Goal: Task Accomplishment & Management: Complete application form

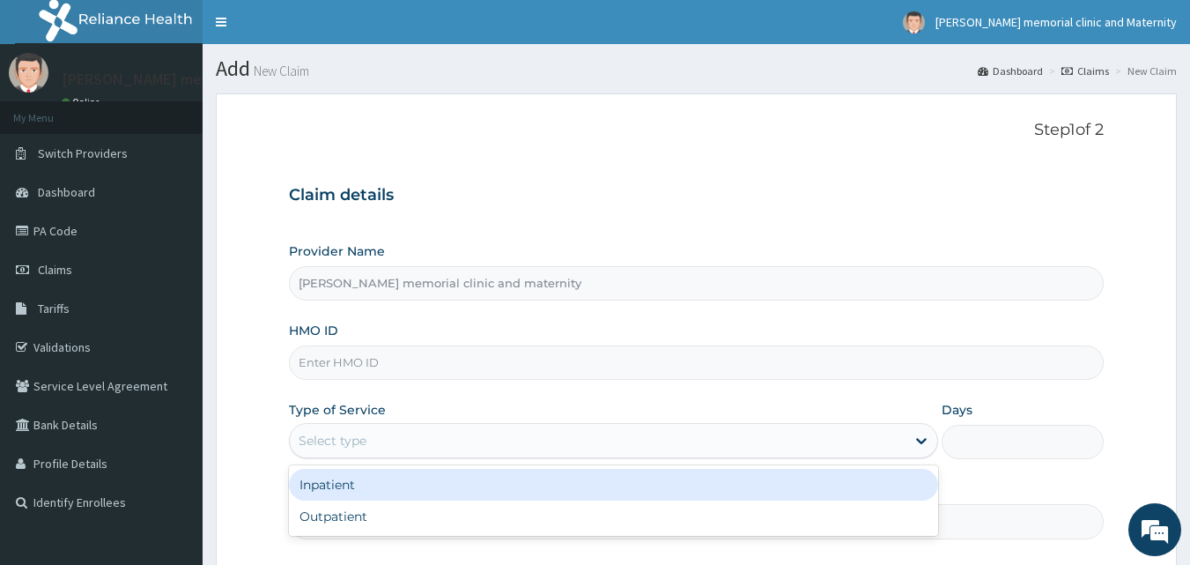
click at [370, 433] on div "Select type" at bounding box center [598, 440] width 616 height 28
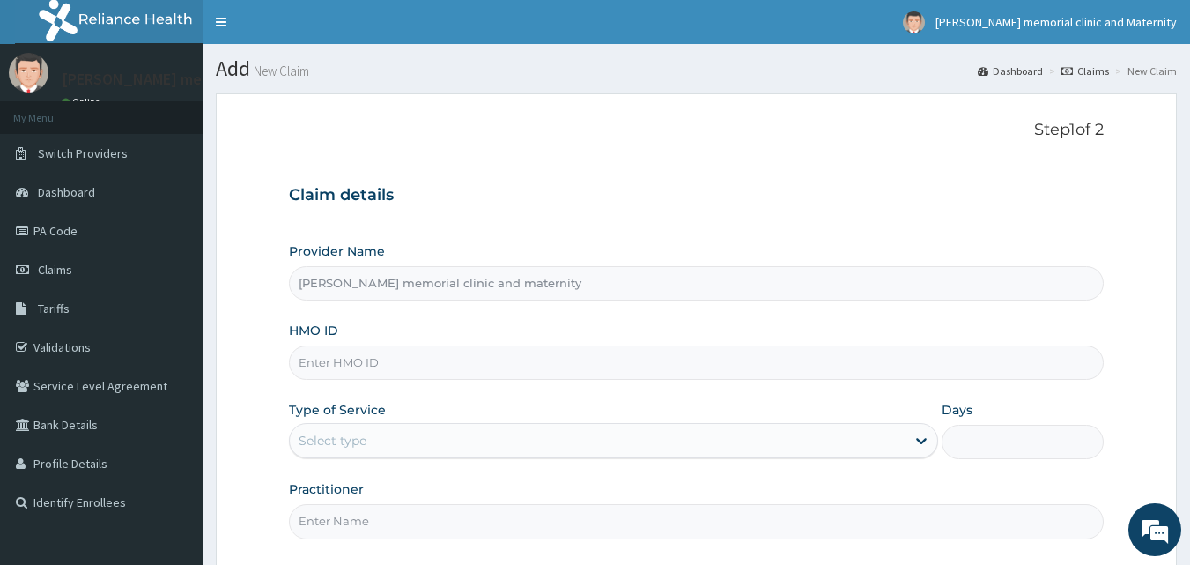
click at [404, 364] on input "HMO ID" at bounding box center [697, 362] width 816 height 34
click at [381, 371] on input "HMO ID" at bounding box center [697, 362] width 816 height 34
type input "SUT/10218/D"
click at [435, 442] on div "Select type" at bounding box center [598, 440] width 616 height 28
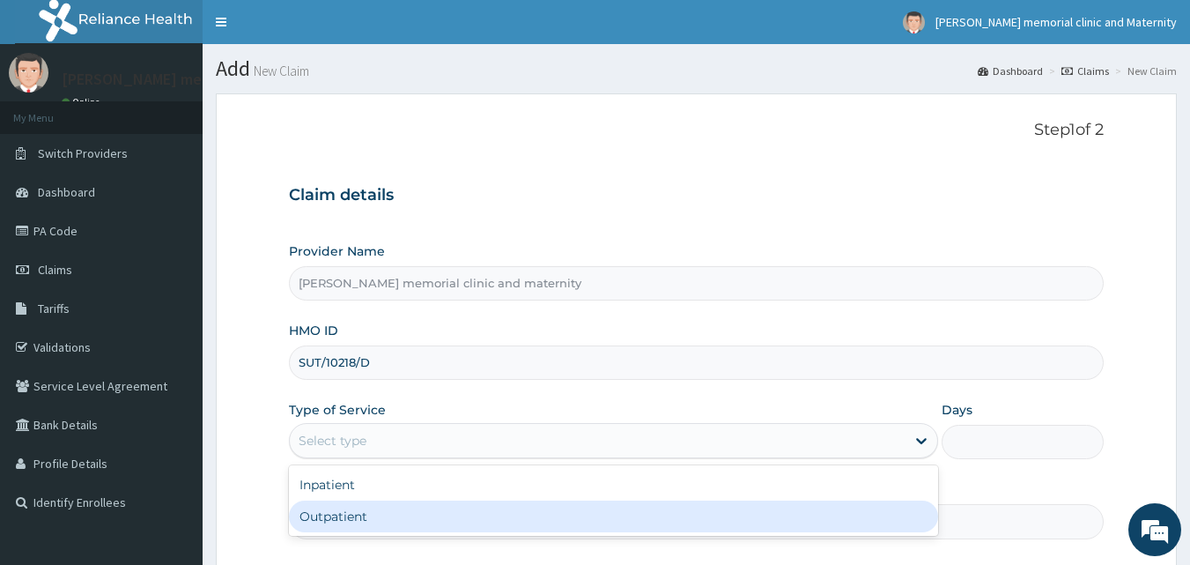
click at [412, 524] on div "Outpatient" at bounding box center [613, 516] width 649 height 32
type input "1"
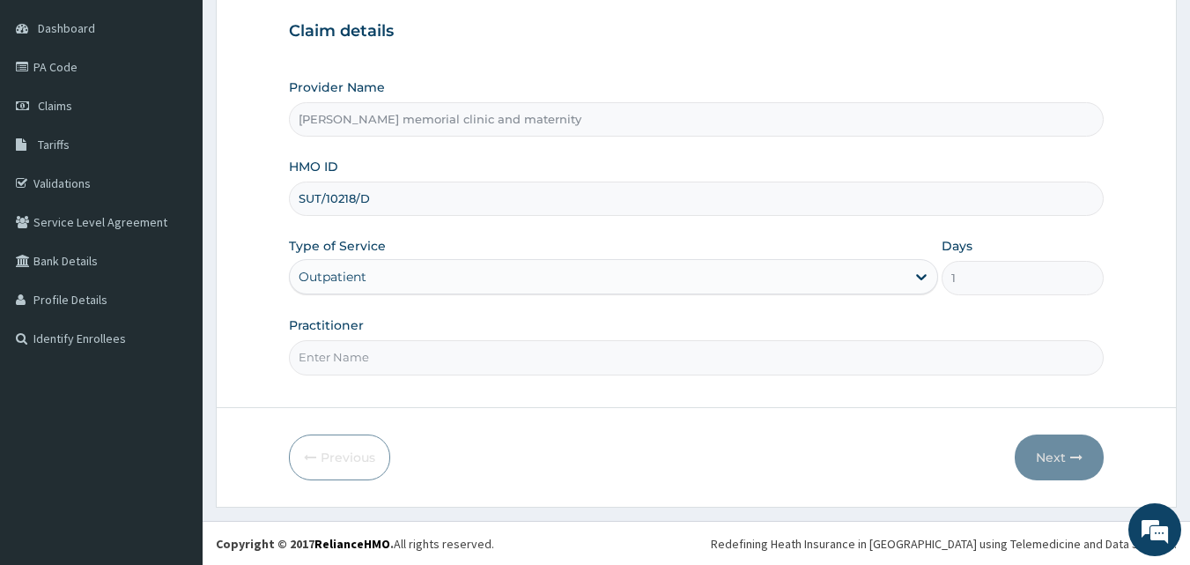
scroll to position [165, 0]
click at [480, 367] on input "Practitioner" at bounding box center [697, 356] width 816 height 34
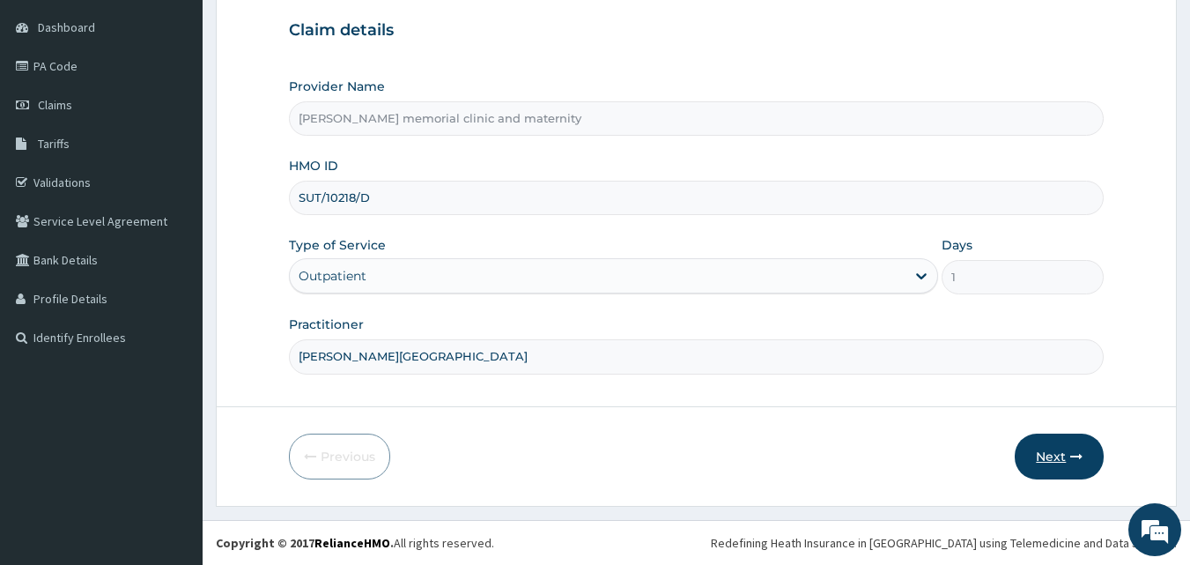
type input "[PERSON_NAME][GEOGRAPHIC_DATA]"
click at [1059, 463] on button "Next" at bounding box center [1059, 456] width 89 height 46
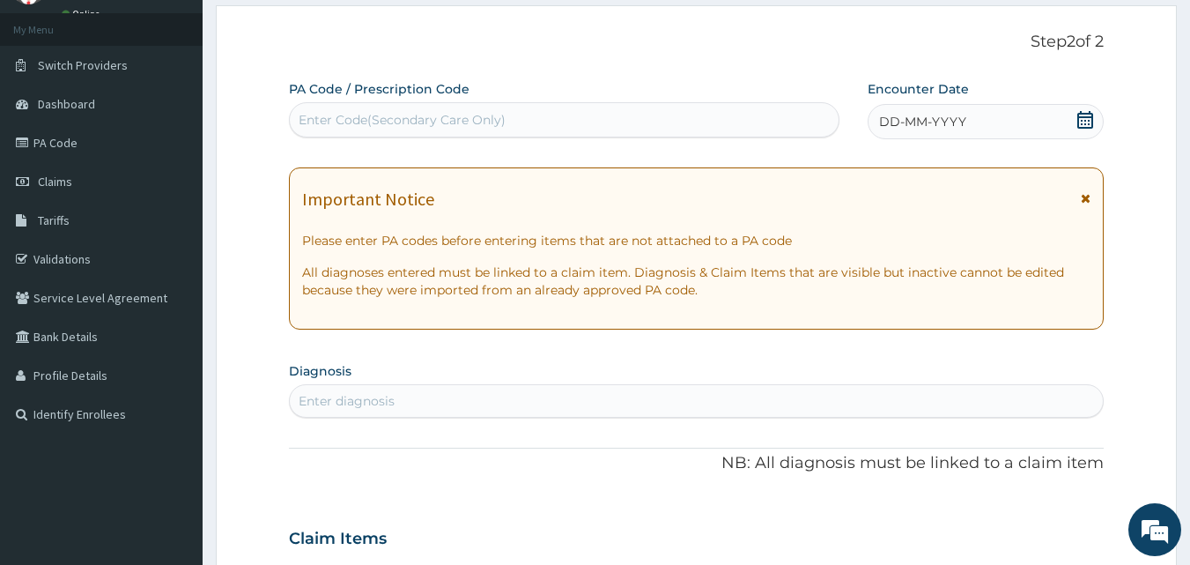
scroll to position [0, 0]
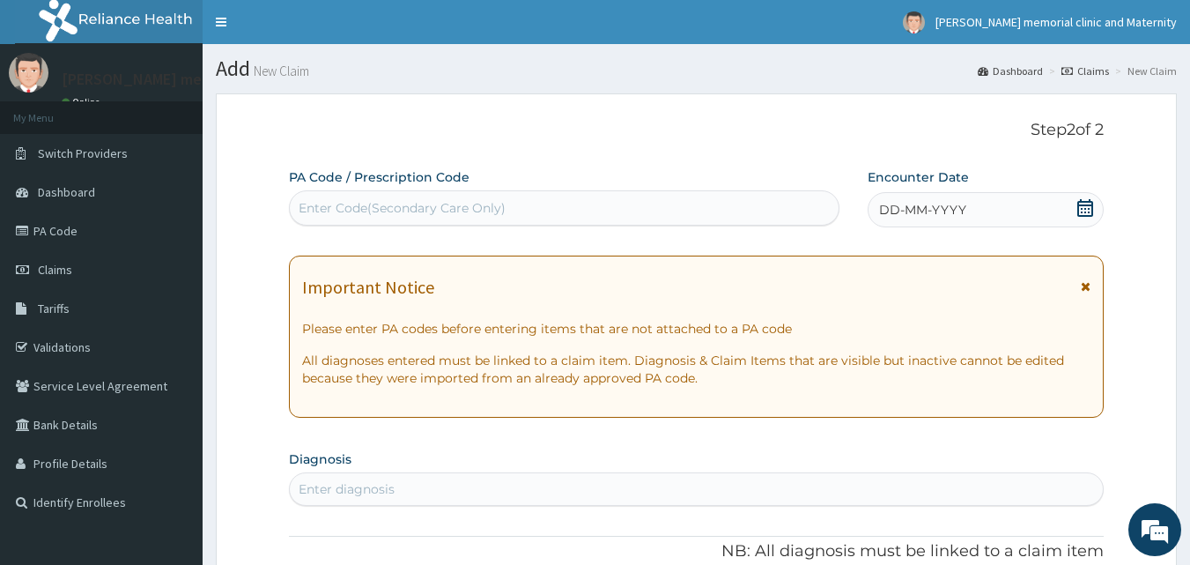
click at [944, 204] on span "DD-MM-YYYY" at bounding box center [922, 210] width 87 height 18
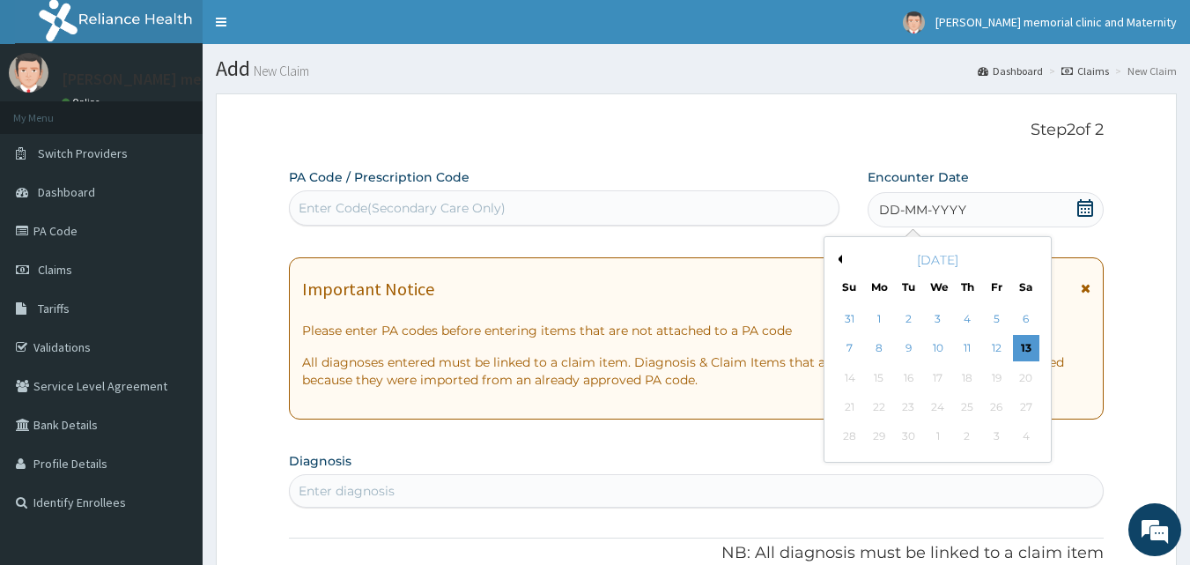
click at [839, 262] on button "Previous Month" at bounding box center [837, 259] width 9 height 9
click at [949, 437] on div "27" at bounding box center [938, 437] width 26 height 26
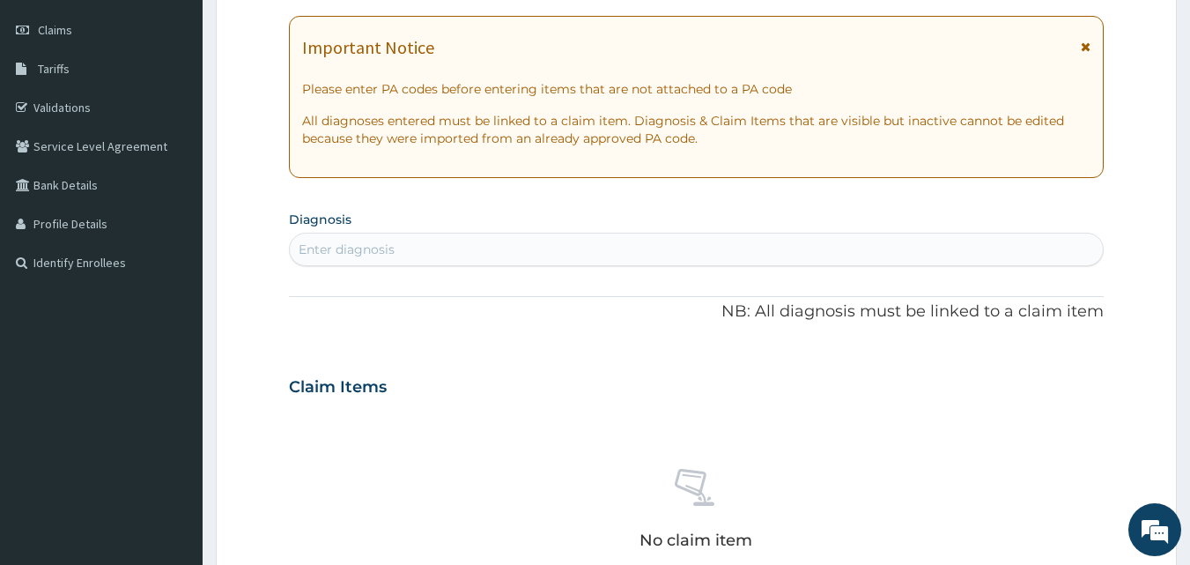
scroll to position [264, 0]
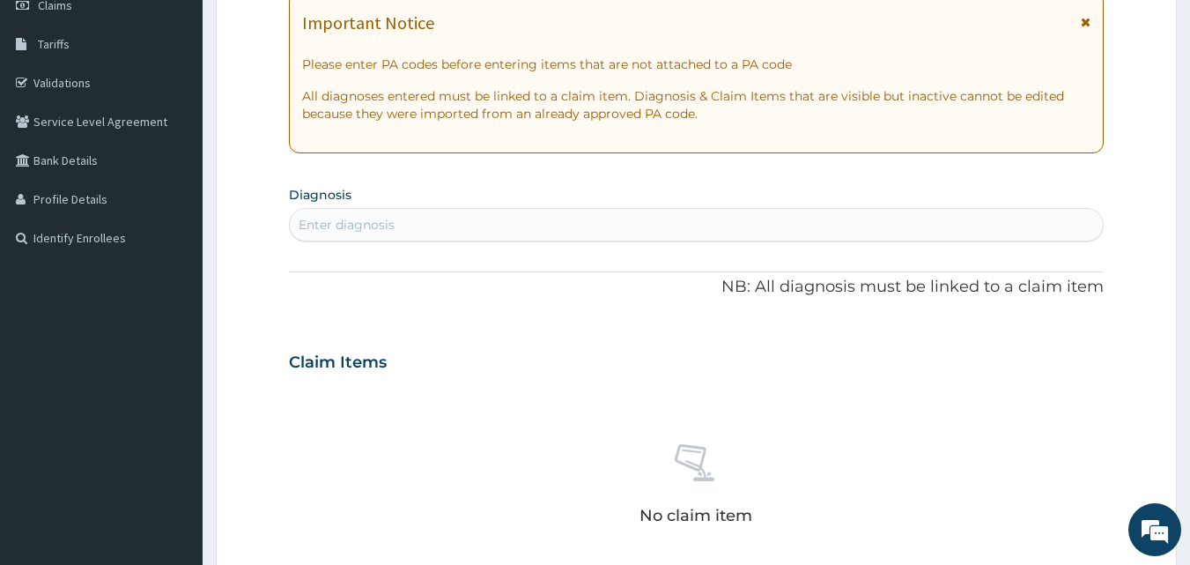
click at [725, 215] on div "Enter diagnosis" at bounding box center [697, 225] width 814 height 28
type input "[PERSON_NAME]"
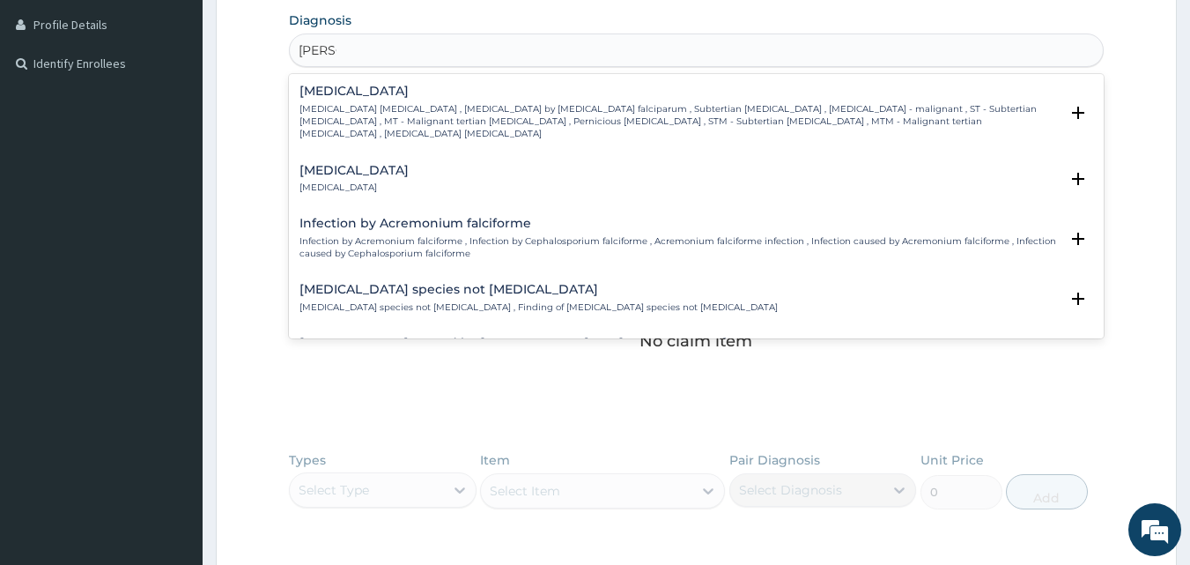
scroll to position [441, 0]
click at [470, 98] on div "[MEDICAL_DATA] [MEDICAL_DATA] [MEDICAL_DATA] , [MEDICAL_DATA] by [MEDICAL_DATA]…" at bounding box center [680, 111] width 760 height 56
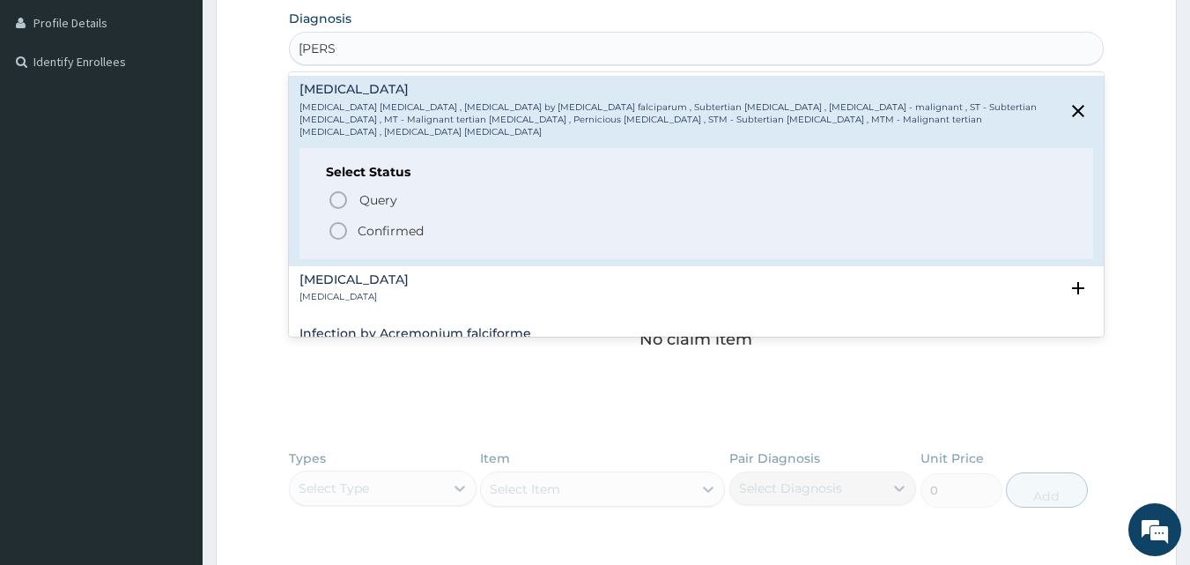
click at [383, 222] on p "Confirmed" at bounding box center [391, 231] width 66 height 18
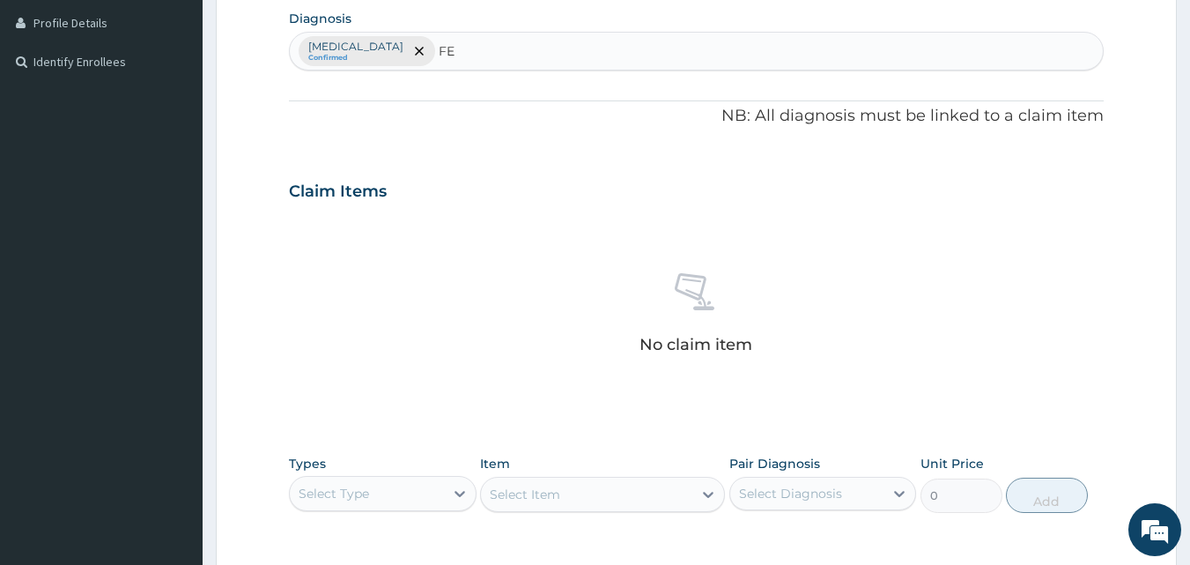
type input "F"
type input "[MEDICAL_DATA]"
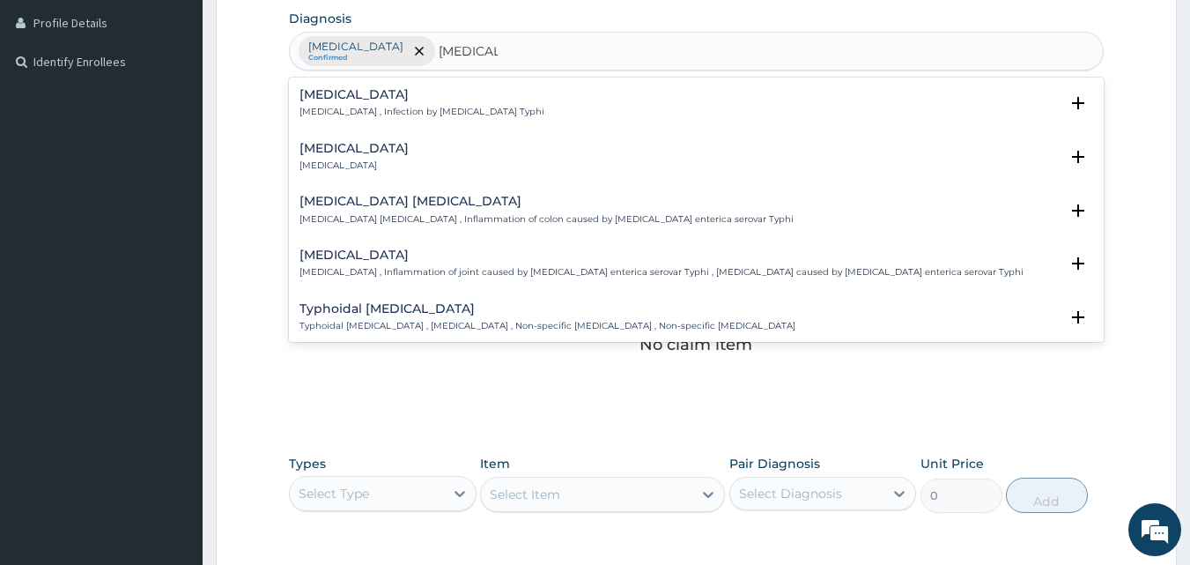
click at [441, 94] on h4 "[MEDICAL_DATA]" at bounding box center [422, 94] width 245 height 13
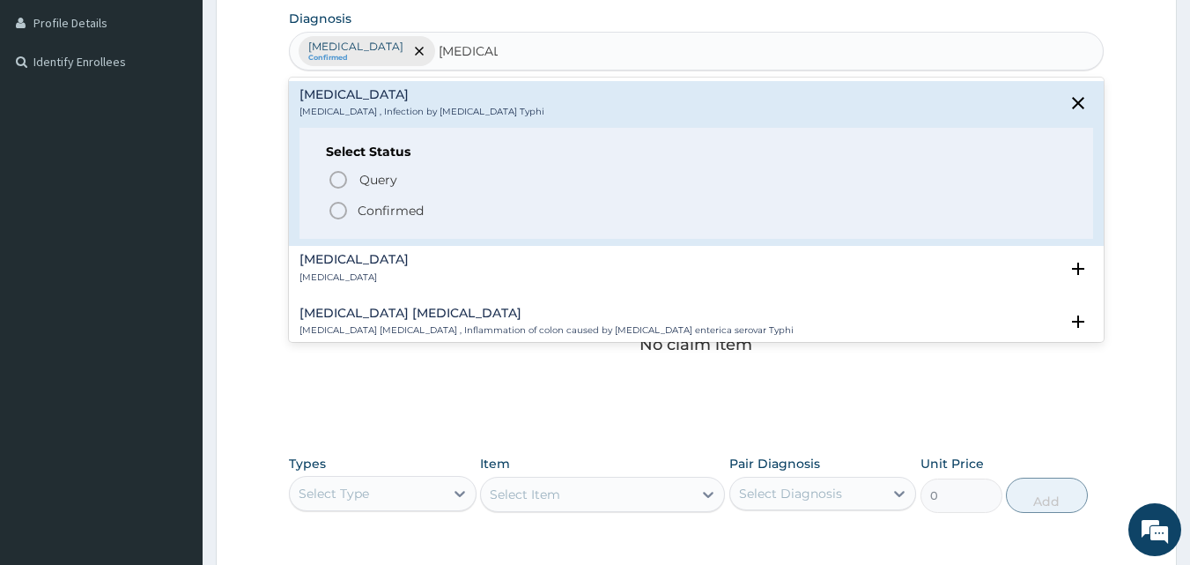
click at [401, 206] on p "Confirmed" at bounding box center [391, 211] width 66 height 18
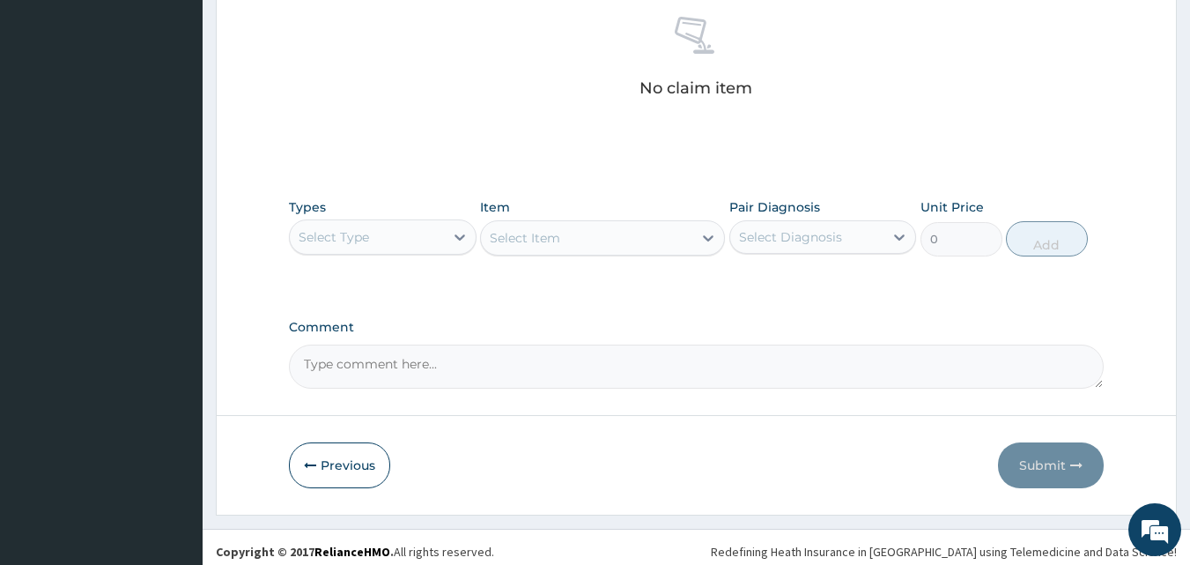
scroll to position [706, 0]
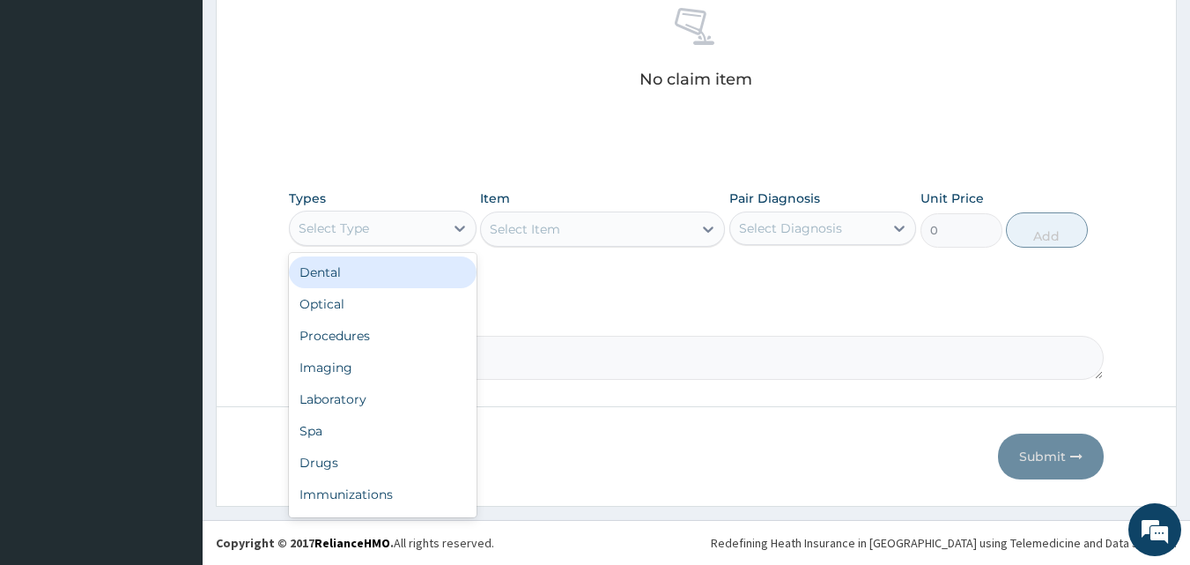
click at [399, 224] on div "Select Type" at bounding box center [367, 228] width 154 height 28
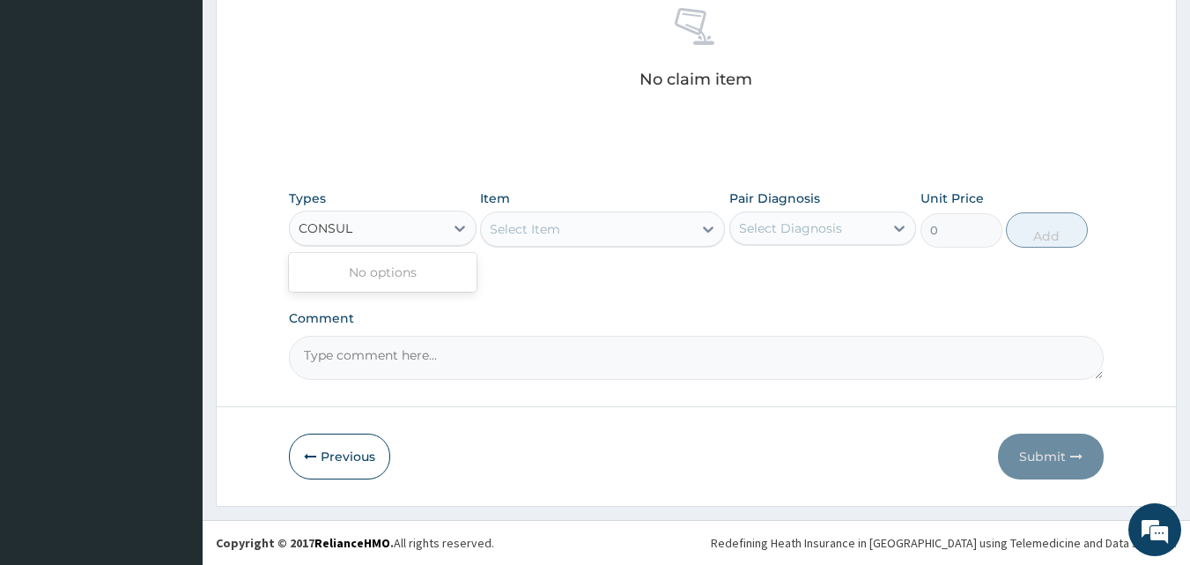
type input "CONSUL"
click at [512, 236] on div "Select Item" at bounding box center [602, 228] width 245 height 35
click at [710, 233] on div "Select Item" at bounding box center [602, 228] width 245 height 35
click at [707, 229] on div "Select Item" at bounding box center [602, 228] width 245 height 35
click at [361, 234] on div "Select Type" at bounding box center [334, 228] width 70 height 18
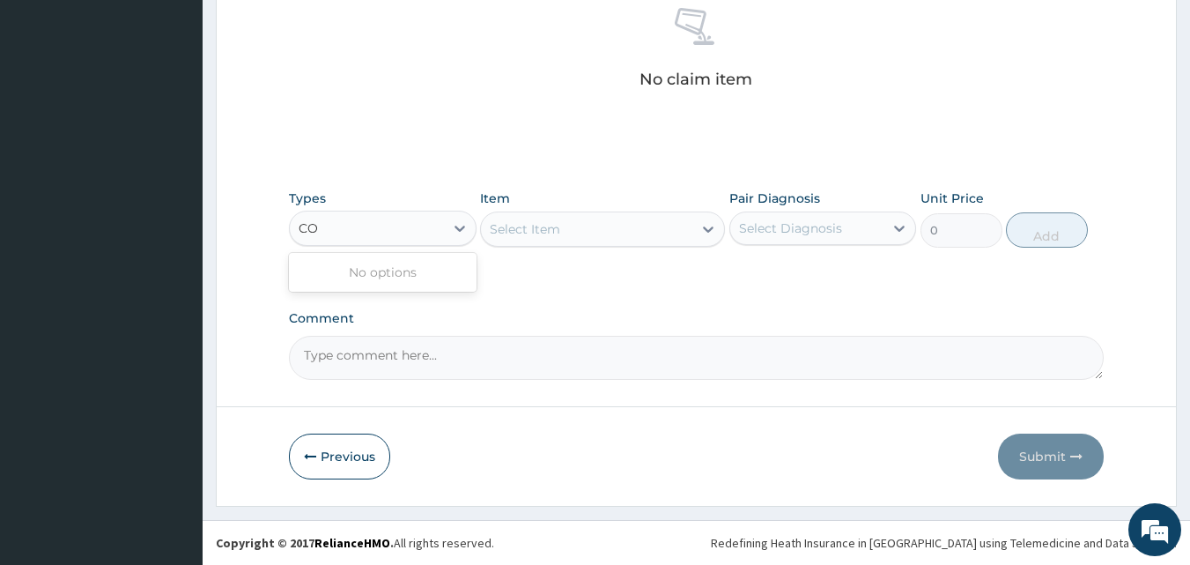
type input "C"
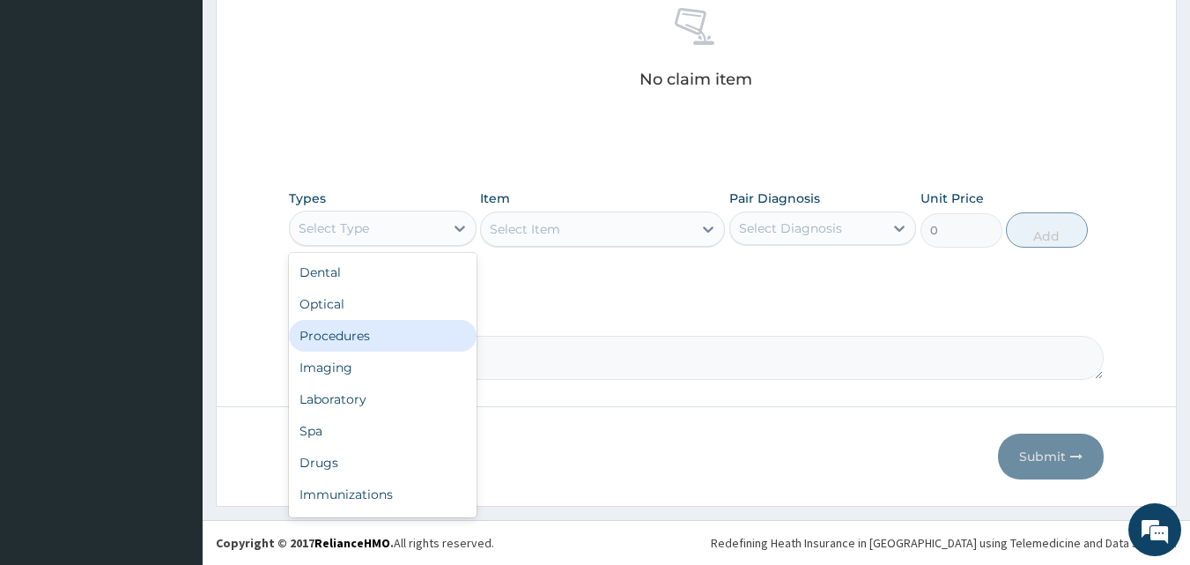
click at [337, 331] on div "Procedures" at bounding box center [383, 336] width 188 height 32
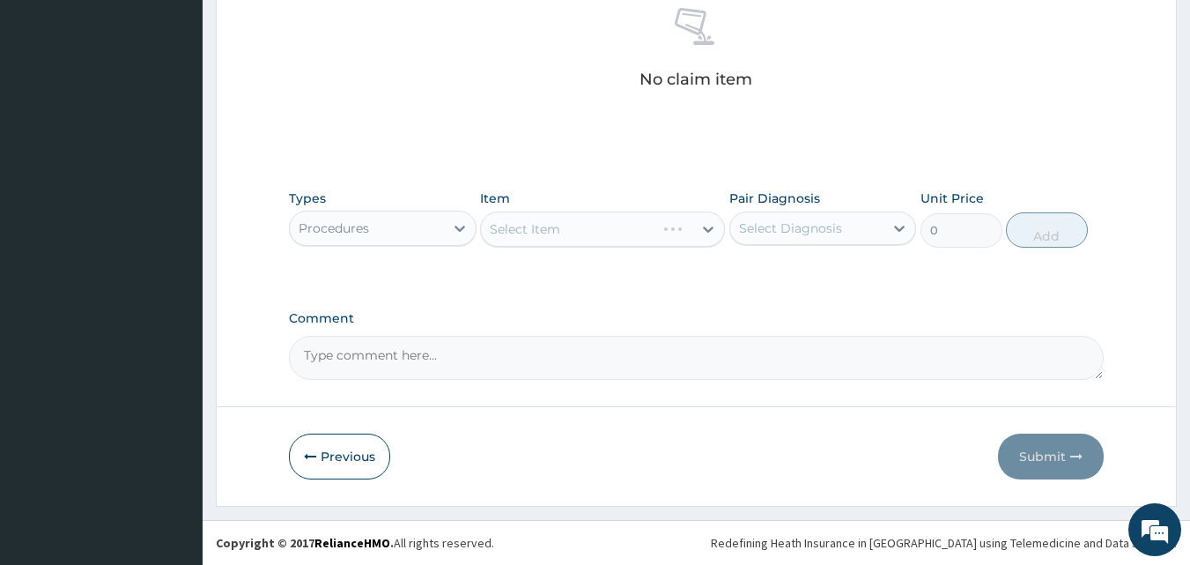
click at [532, 234] on div "Select Item" at bounding box center [602, 228] width 245 height 35
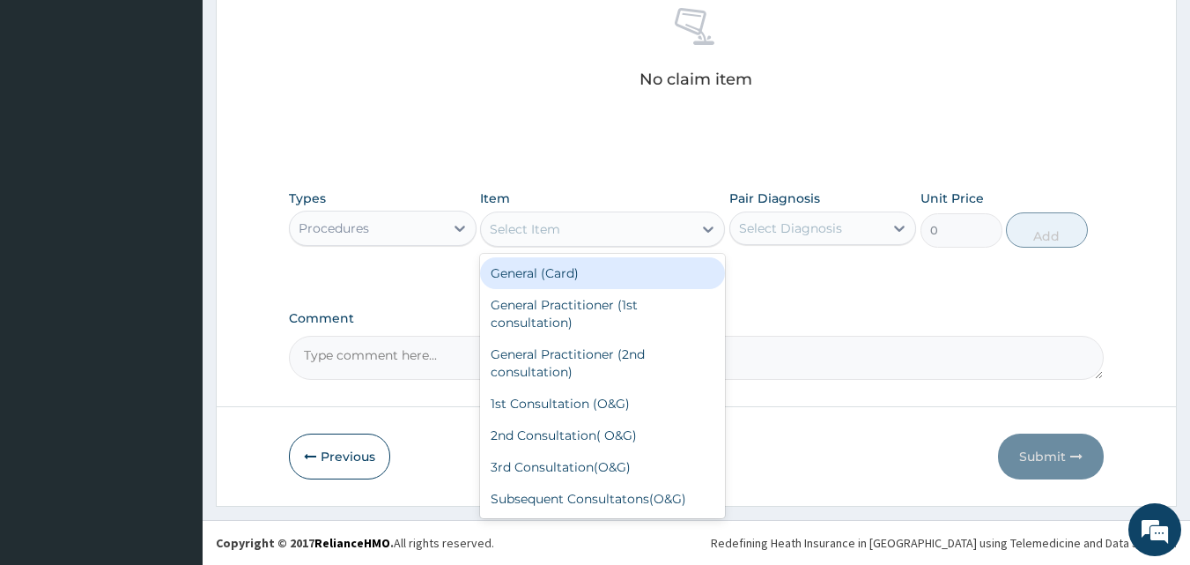
click at [489, 233] on div "Select Item" at bounding box center [586, 229] width 211 height 28
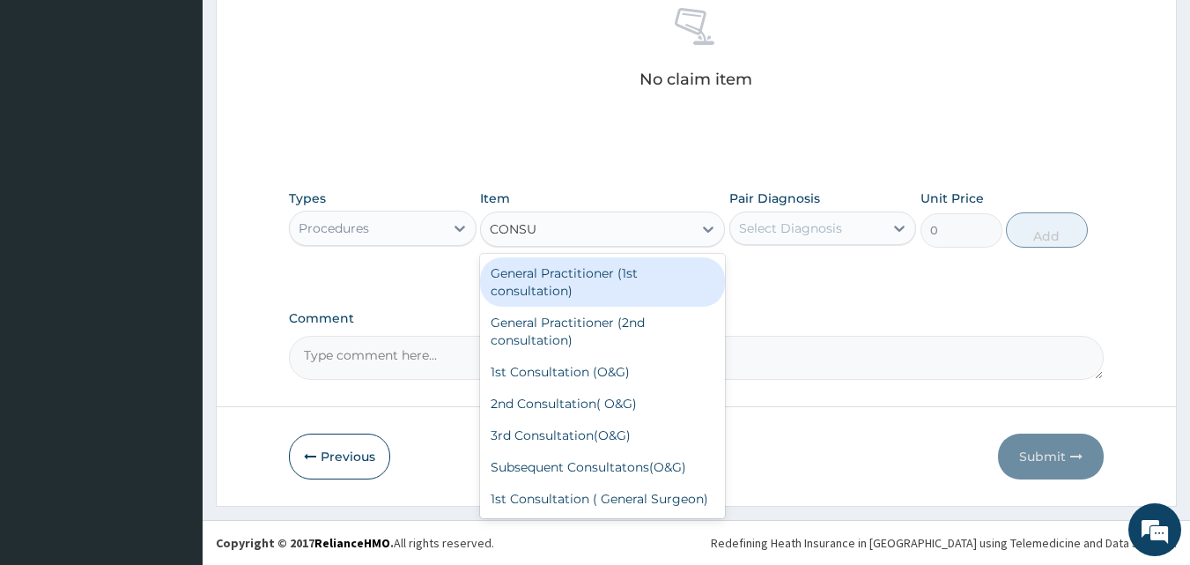
type input "CONSUL"
click at [535, 288] on div "General Practitioner (1st consultation)" at bounding box center [602, 281] width 245 height 49
type input "1500"
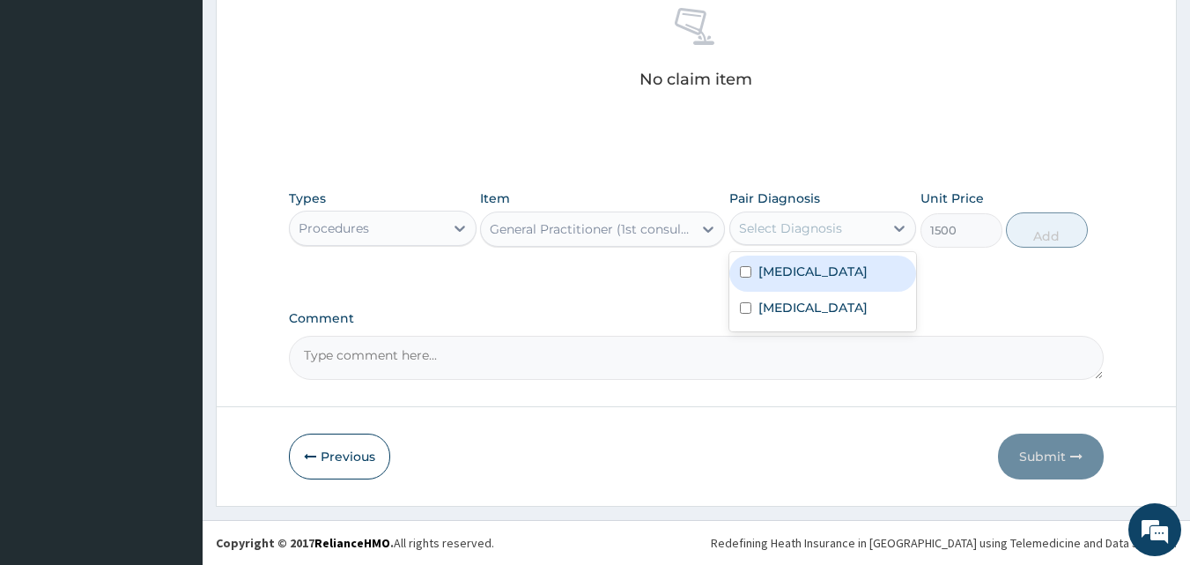
click at [774, 233] on div "Select Diagnosis" at bounding box center [790, 228] width 103 height 18
click at [767, 265] on label "[MEDICAL_DATA]" at bounding box center [813, 272] width 109 height 18
checkbox input "true"
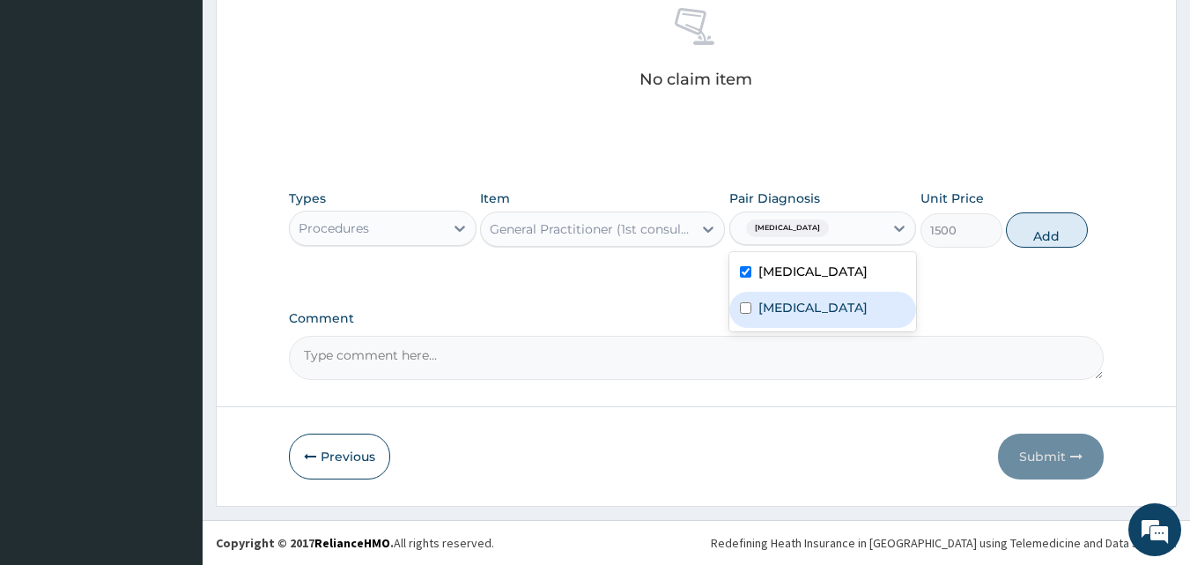
click at [751, 292] on div "[MEDICAL_DATA]" at bounding box center [823, 310] width 188 height 36
checkbox input "true"
click at [1047, 237] on button "Add" at bounding box center [1047, 229] width 82 height 35
type input "0"
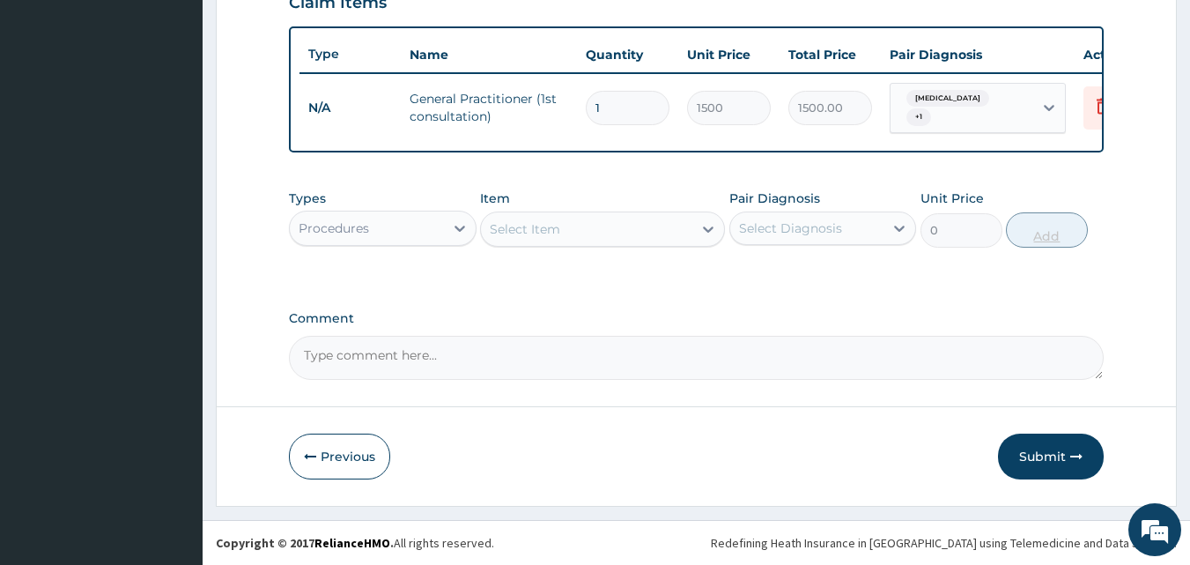
scroll to position [642, 0]
click at [405, 230] on div "Procedures" at bounding box center [367, 228] width 154 height 28
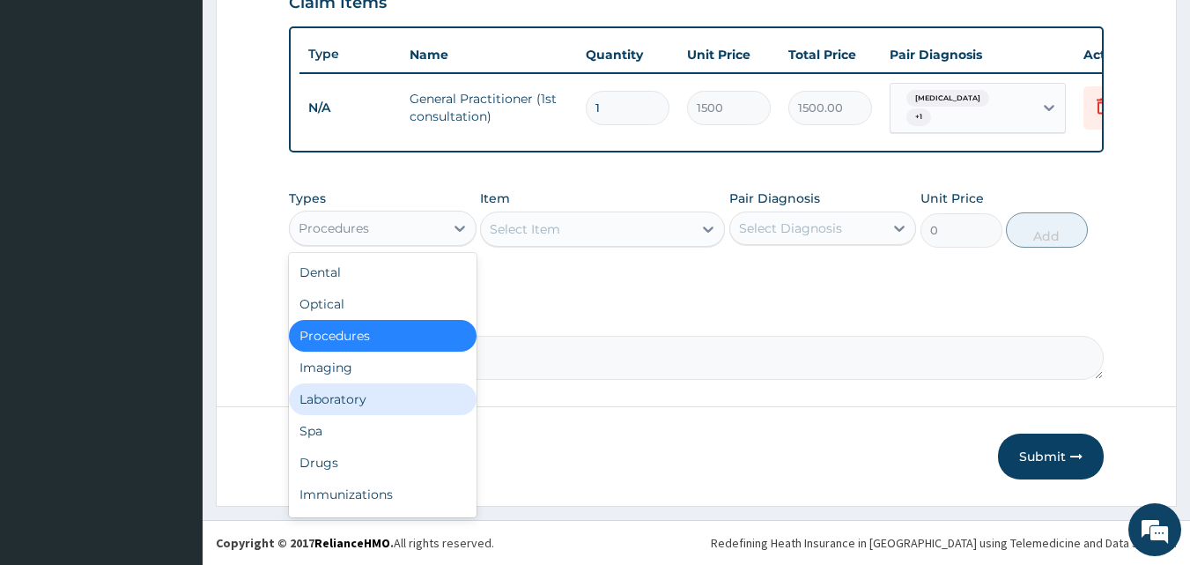
click at [337, 396] on div "Laboratory" at bounding box center [383, 399] width 188 height 32
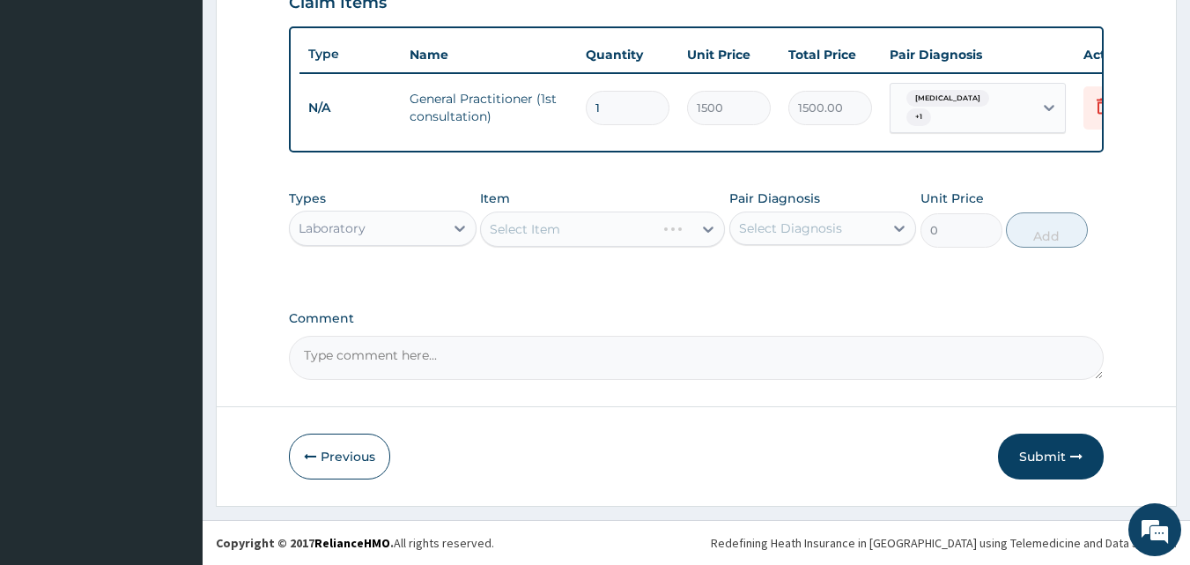
click at [529, 234] on div "Select Item" at bounding box center [602, 228] width 245 height 35
click at [504, 236] on div "Select Item" at bounding box center [602, 228] width 245 height 35
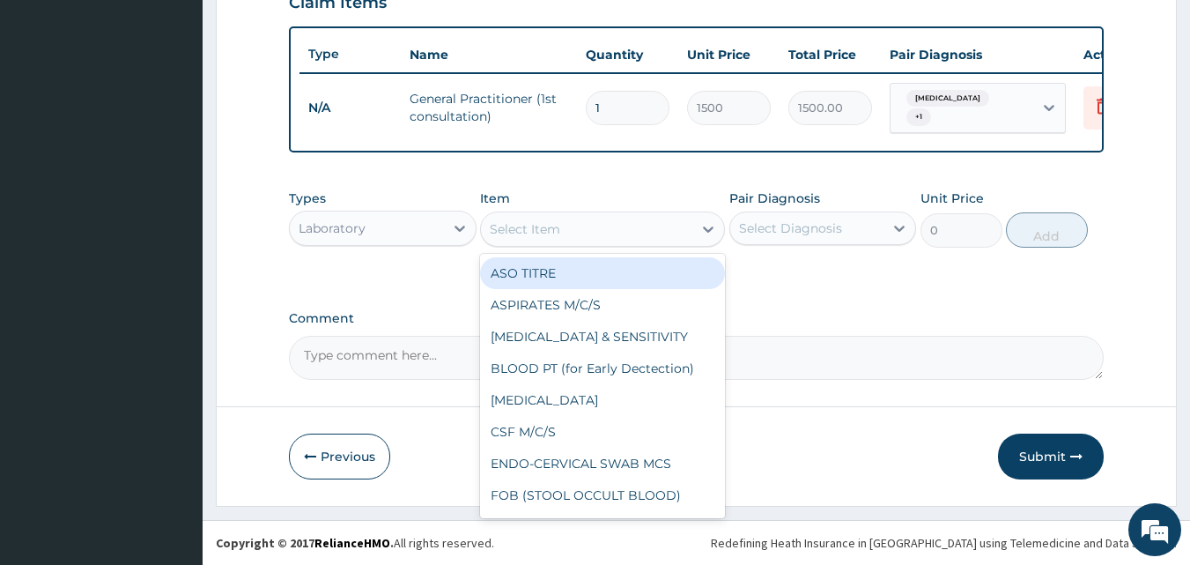
click at [495, 223] on div "Select Item" at bounding box center [525, 229] width 70 height 18
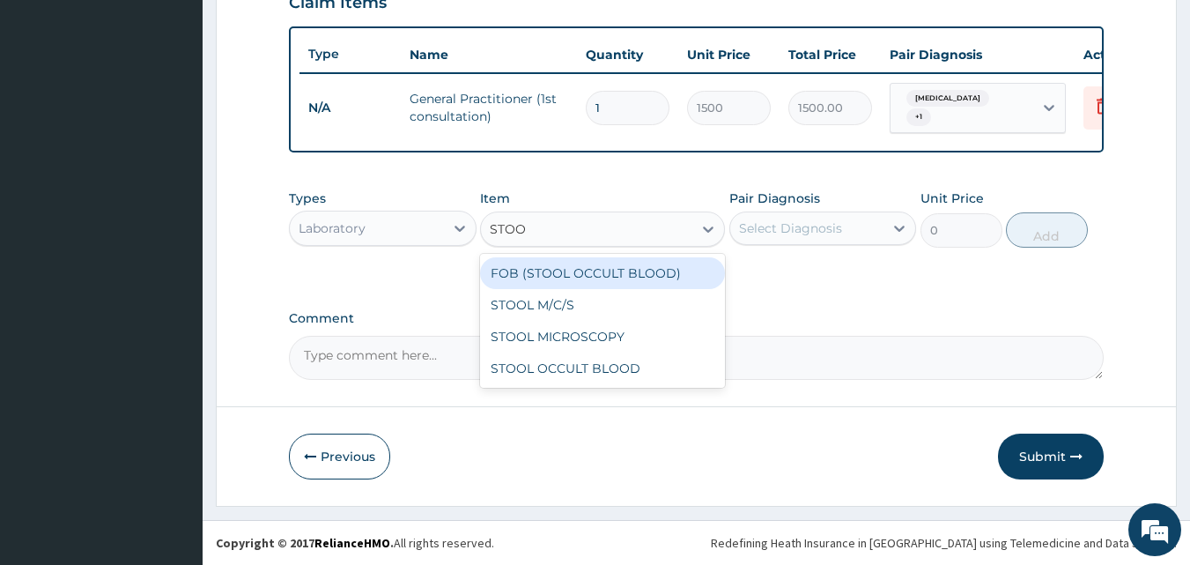
type input "STOOL"
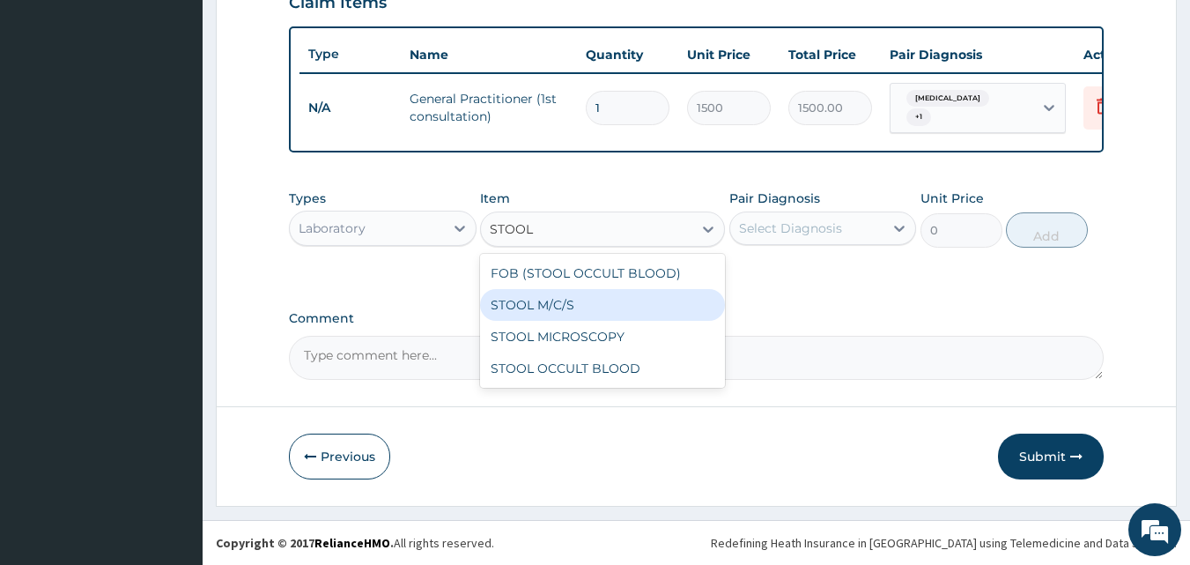
click at [536, 303] on div "STOOL M/C/S" at bounding box center [602, 305] width 245 height 32
type input "640"
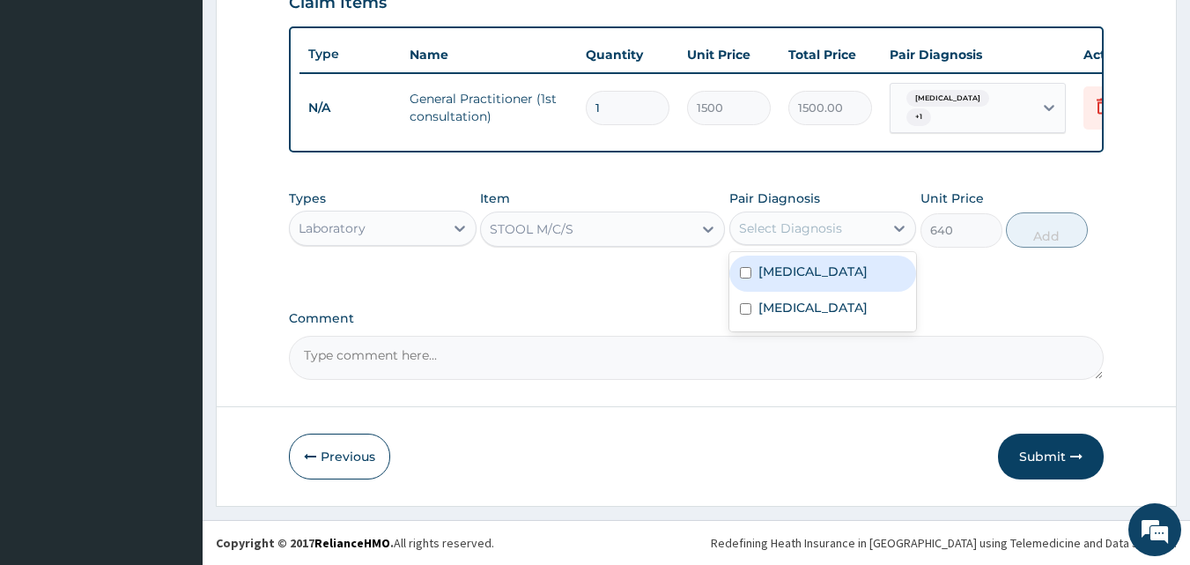
click at [773, 239] on div "Select Diagnosis" at bounding box center [807, 228] width 154 height 28
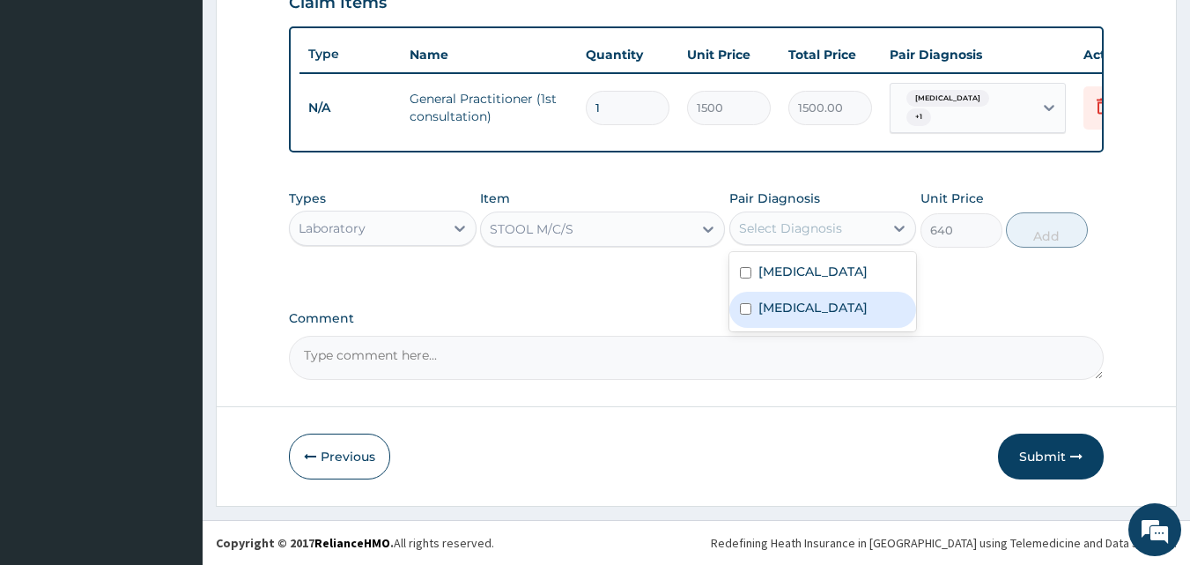
click at [771, 302] on label "[MEDICAL_DATA]" at bounding box center [813, 308] width 109 height 18
checkbox input "true"
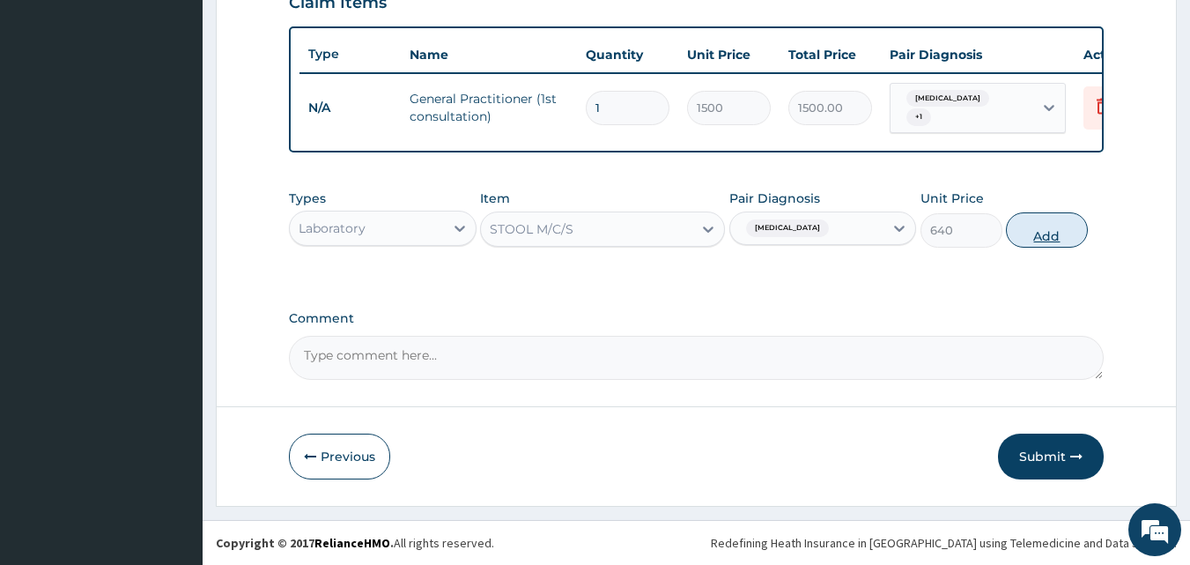
click at [1023, 237] on button "Add" at bounding box center [1047, 229] width 82 height 35
type input "0"
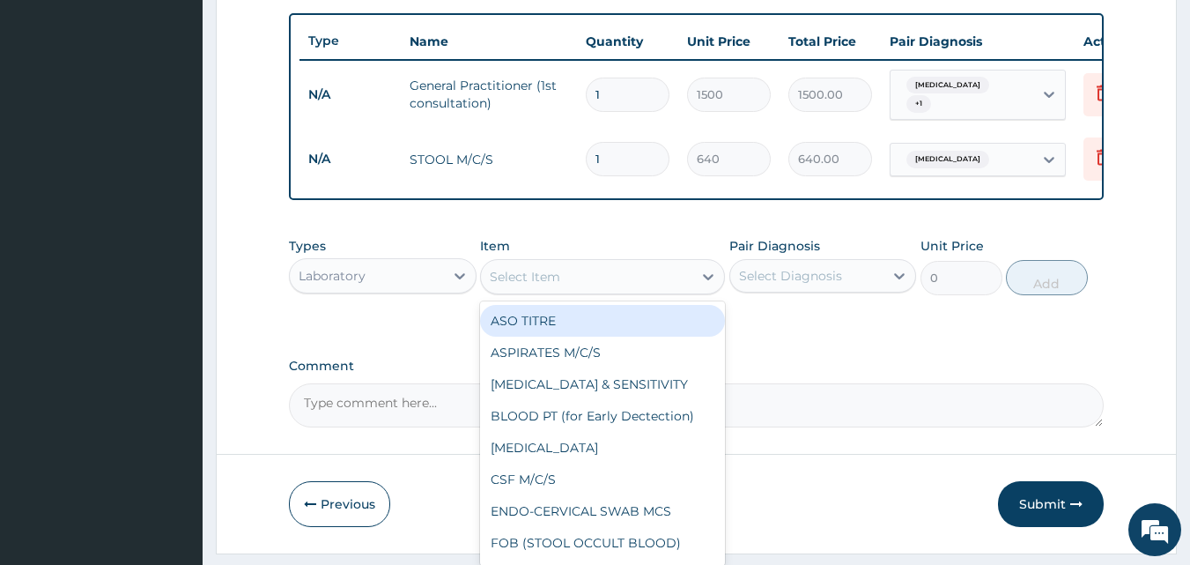
click at [544, 285] on div "Select Item" at bounding box center [525, 277] width 70 height 18
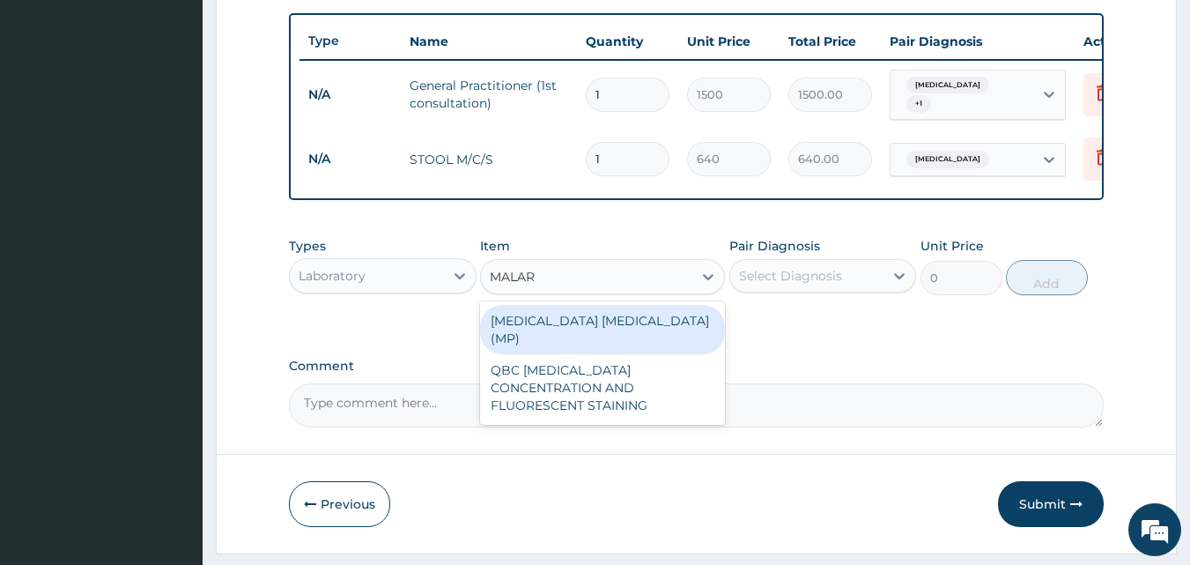
type input "MALARI"
click at [539, 338] on div "[MEDICAL_DATA] [MEDICAL_DATA] (MP)" at bounding box center [602, 329] width 245 height 49
type input "560"
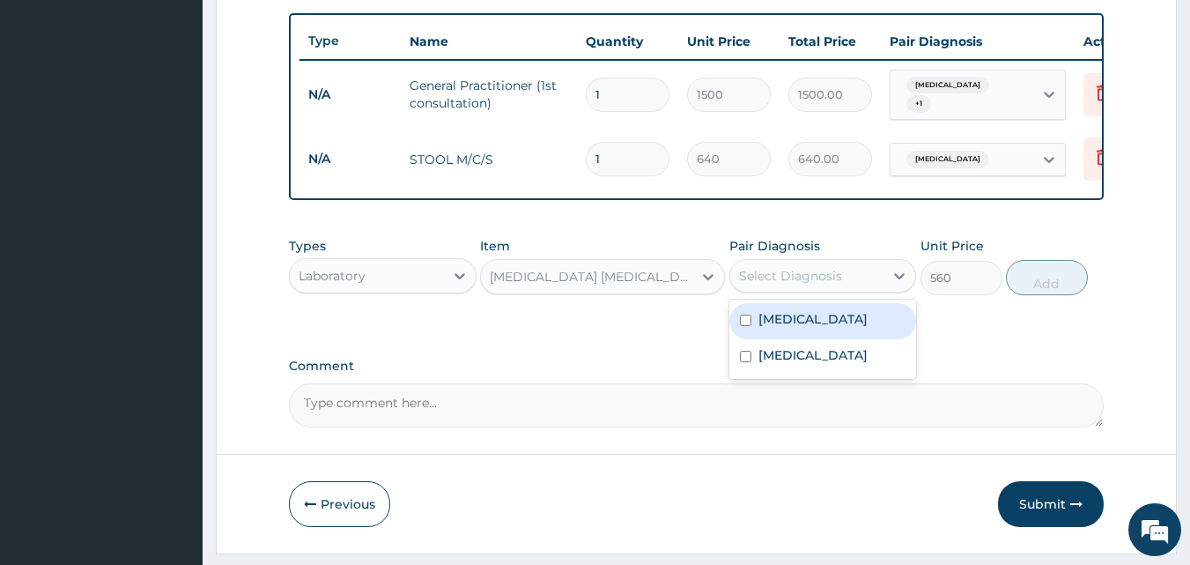
click at [774, 285] on div "Select Diagnosis" at bounding box center [790, 276] width 103 height 18
click at [783, 328] on label "[MEDICAL_DATA]" at bounding box center [813, 319] width 109 height 18
checkbox input "true"
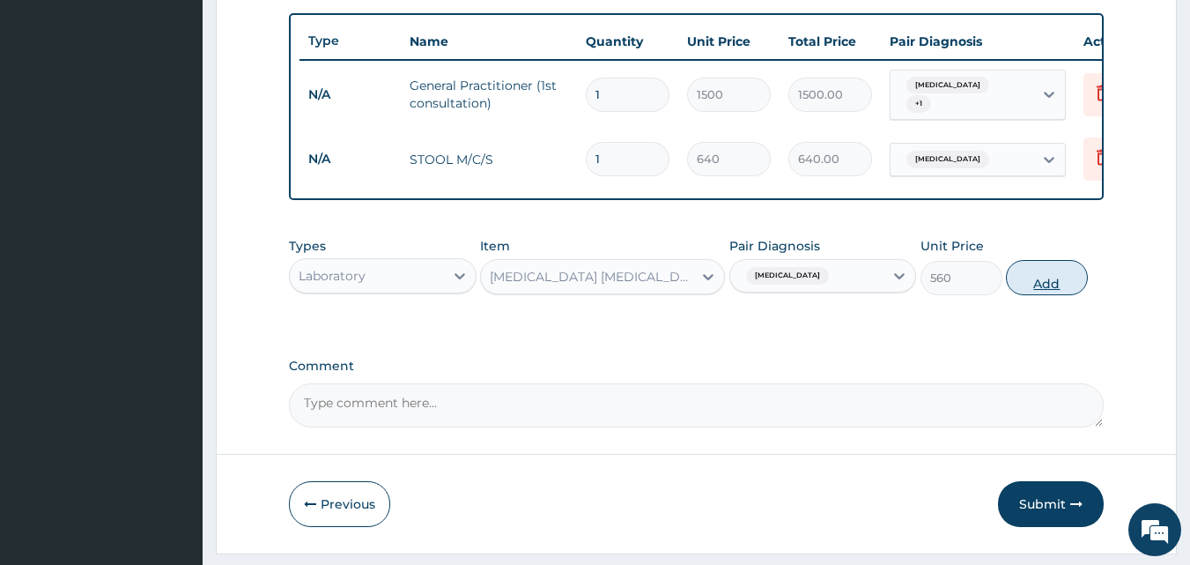
click at [1043, 294] on button "Add" at bounding box center [1047, 277] width 82 height 35
type input "0"
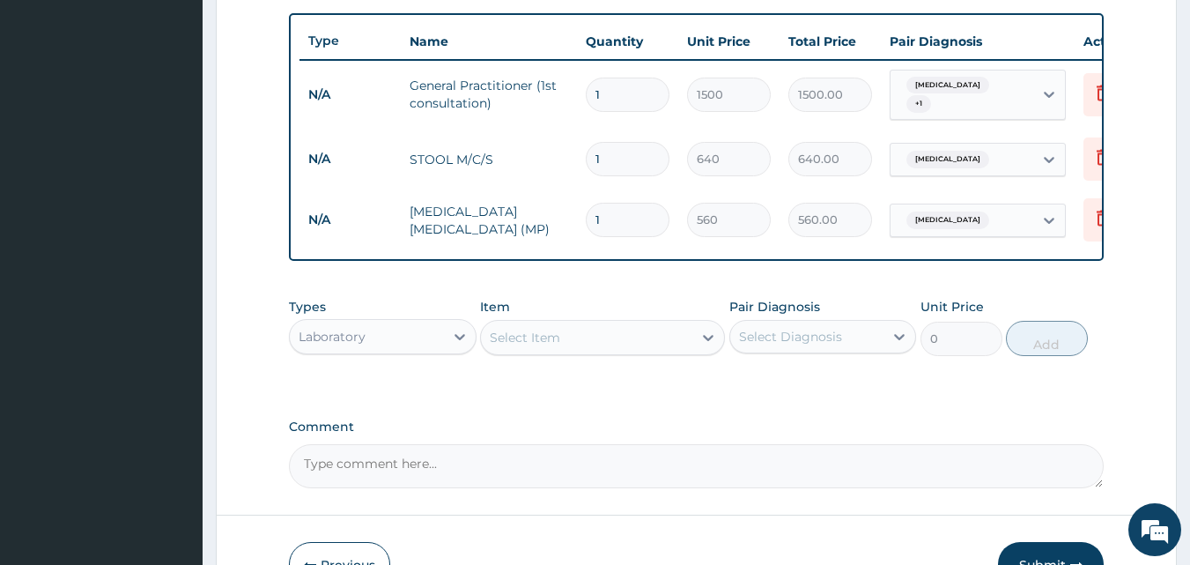
click at [404, 351] on div "Laboratory" at bounding box center [367, 336] width 154 height 28
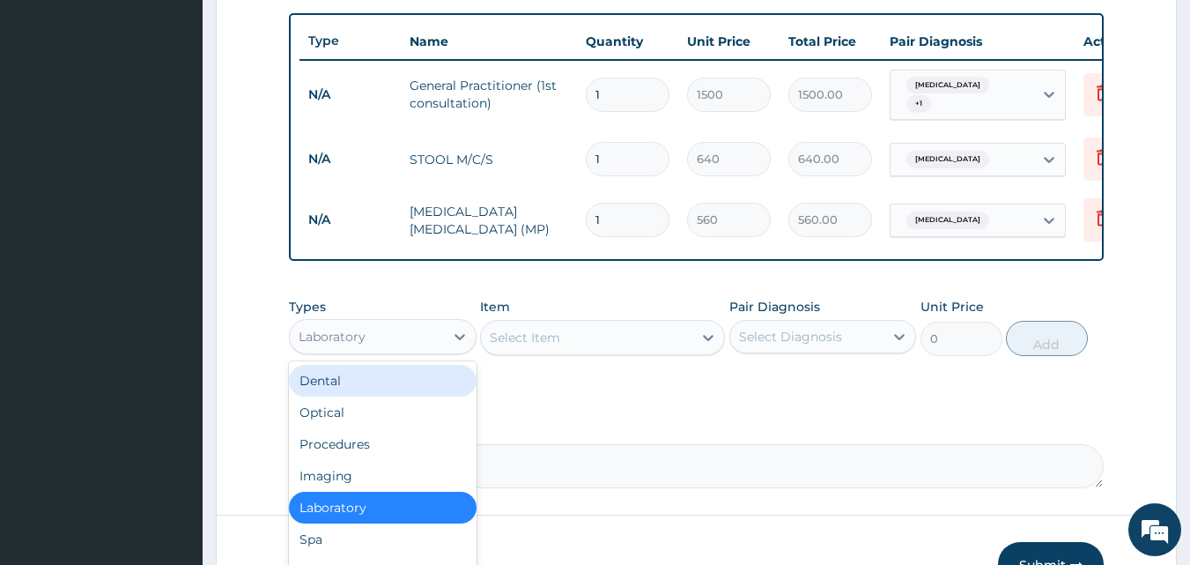
scroll to position [60, 0]
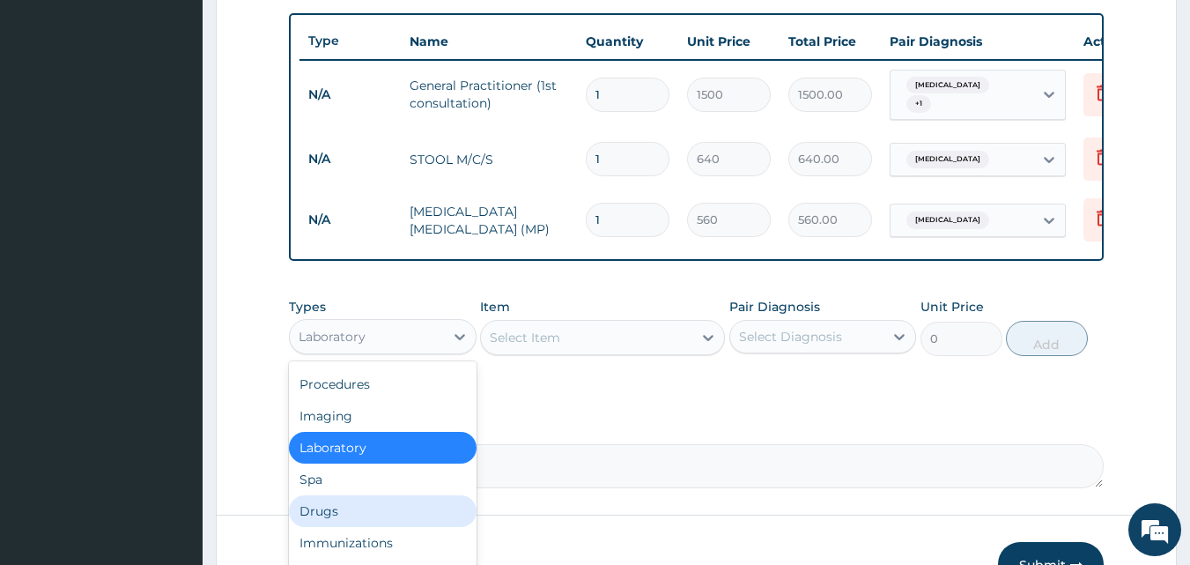
click at [339, 526] on div "Drugs" at bounding box center [383, 511] width 188 height 32
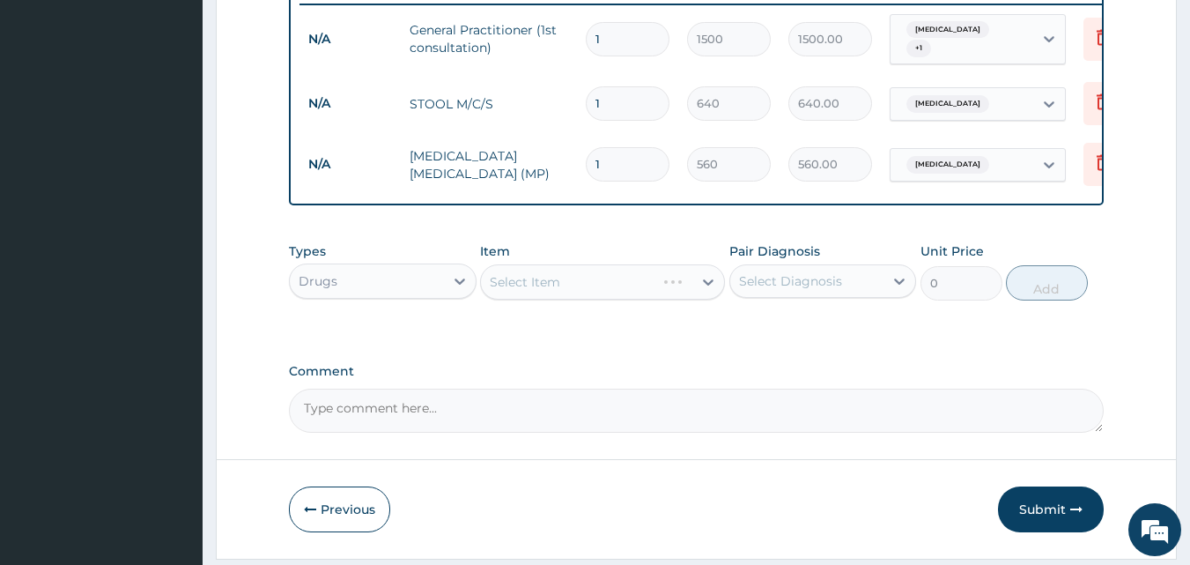
scroll to position [764, 0]
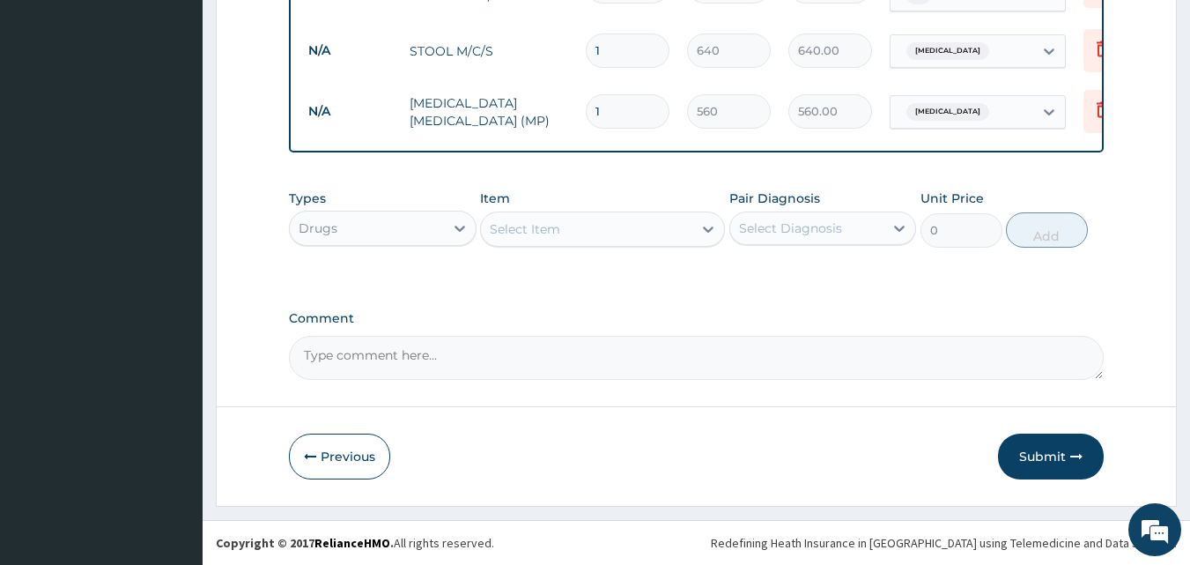
click at [507, 228] on div "Select Item" at bounding box center [525, 229] width 70 height 18
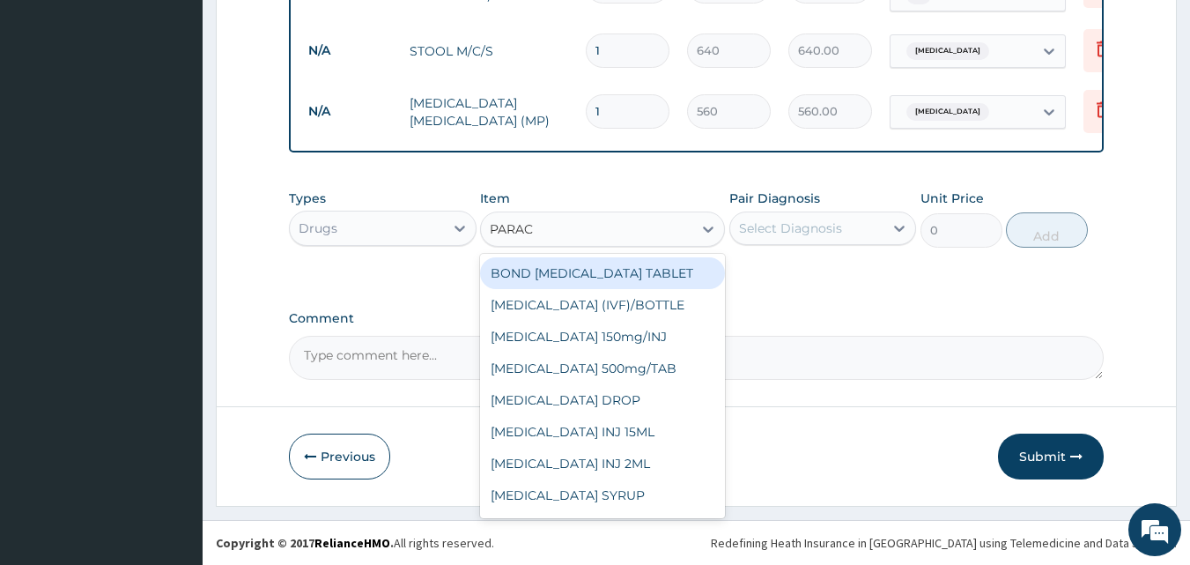
type input "PARACE"
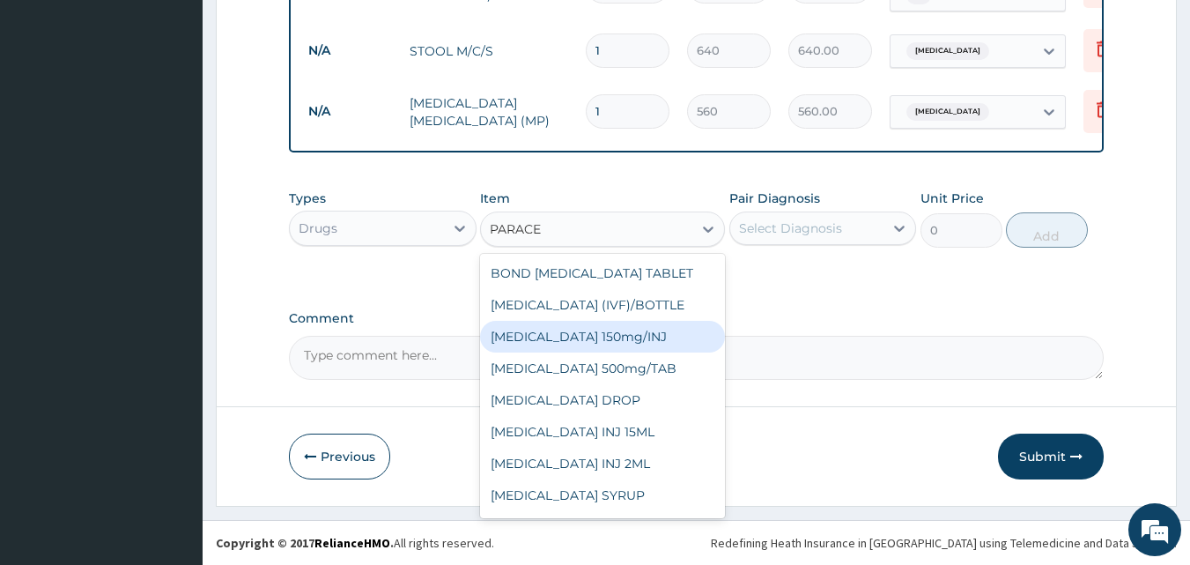
click at [539, 334] on div "[MEDICAL_DATA] 150mg/INJ" at bounding box center [602, 337] width 245 height 32
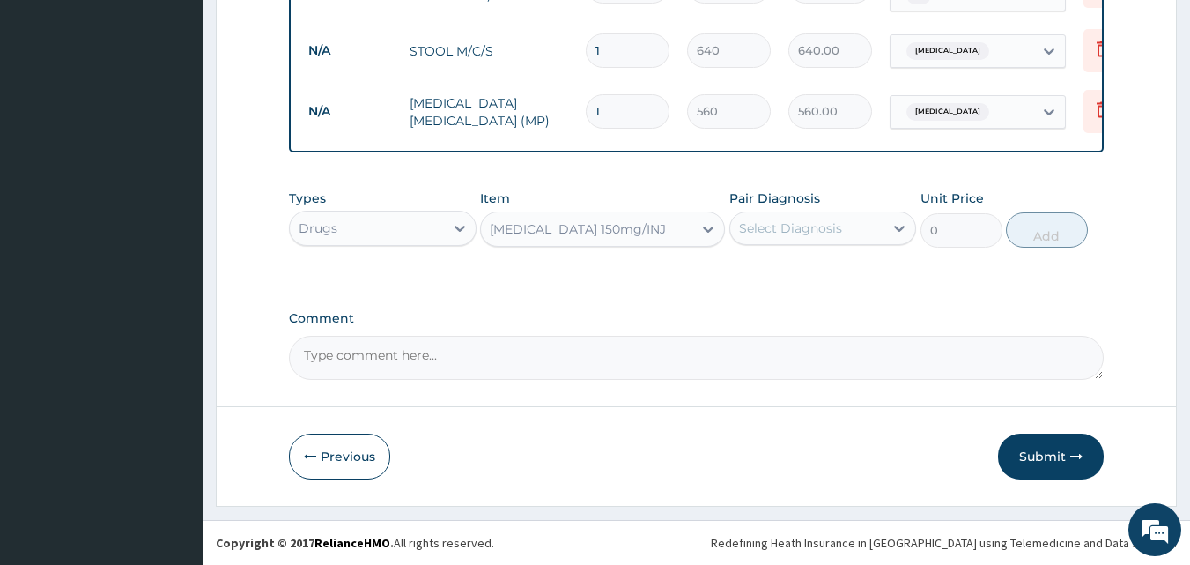
type input "31.5"
click at [751, 232] on div "Select Diagnosis" at bounding box center [790, 228] width 103 height 18
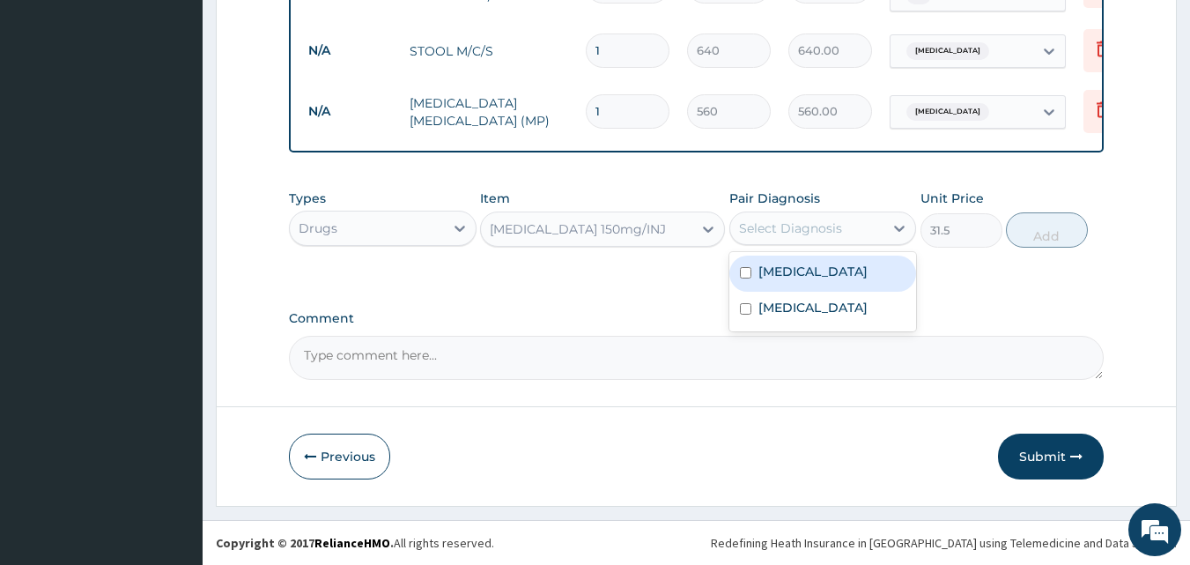
click at [748, 272] on input "checkbox" at bounding box center [745, 272] width 11 height 11
checkbox input "true"
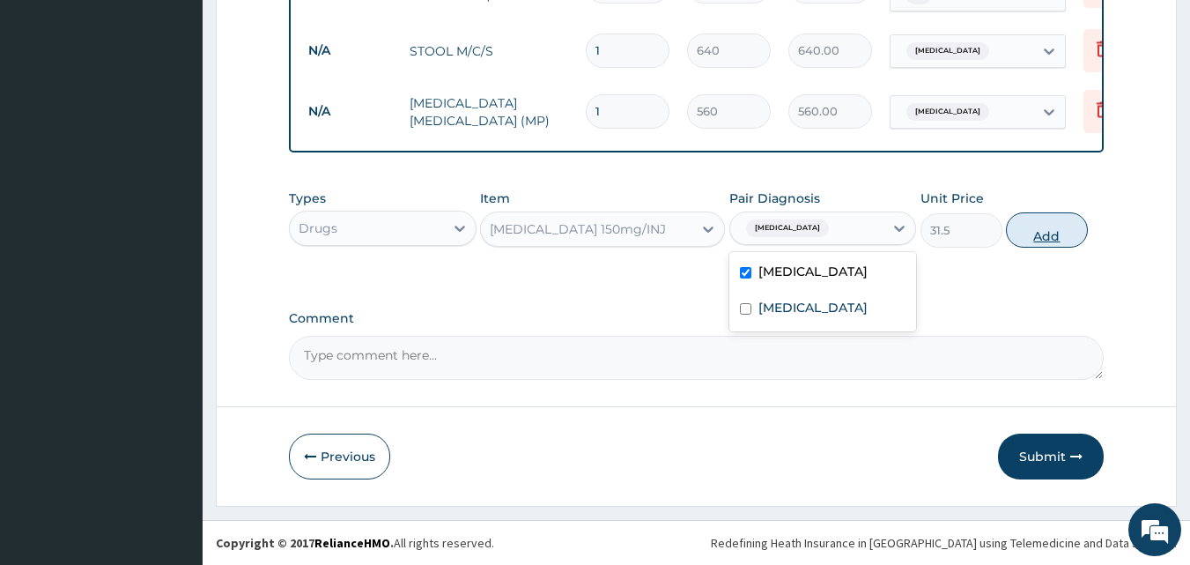
click at [1038, 226] on button "Add" at bounding box center [1047, 229] width 82 height 35
type input "0"
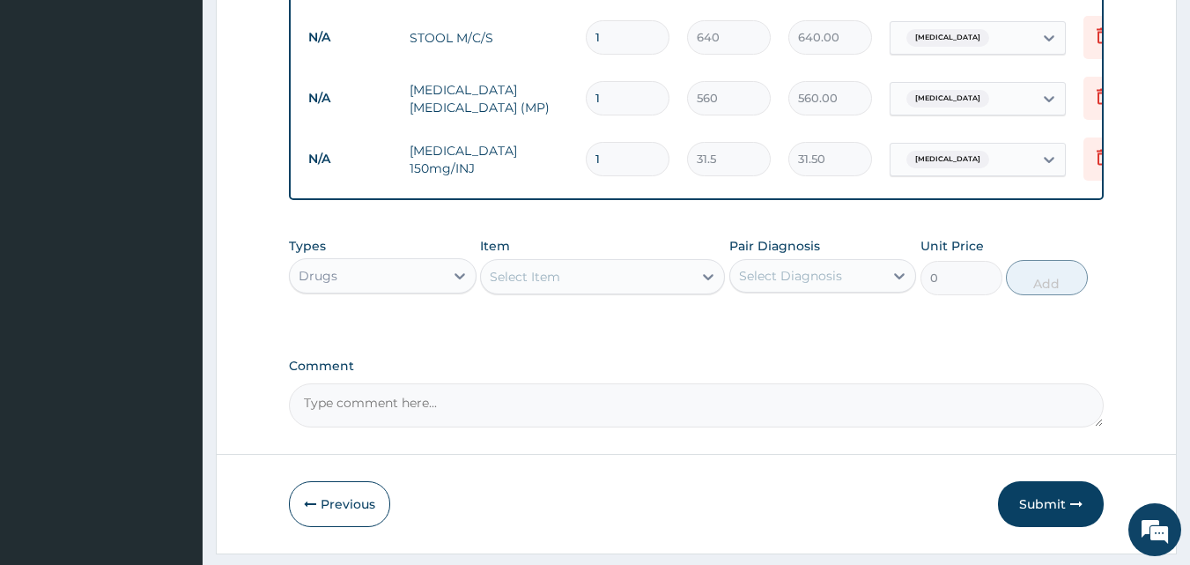
type input "0.00"
type input "3"
type input "94.50"
type input "3"
click at [520, 285] on div "Select Item" at bounding box center [525, 277] width 70 height 18
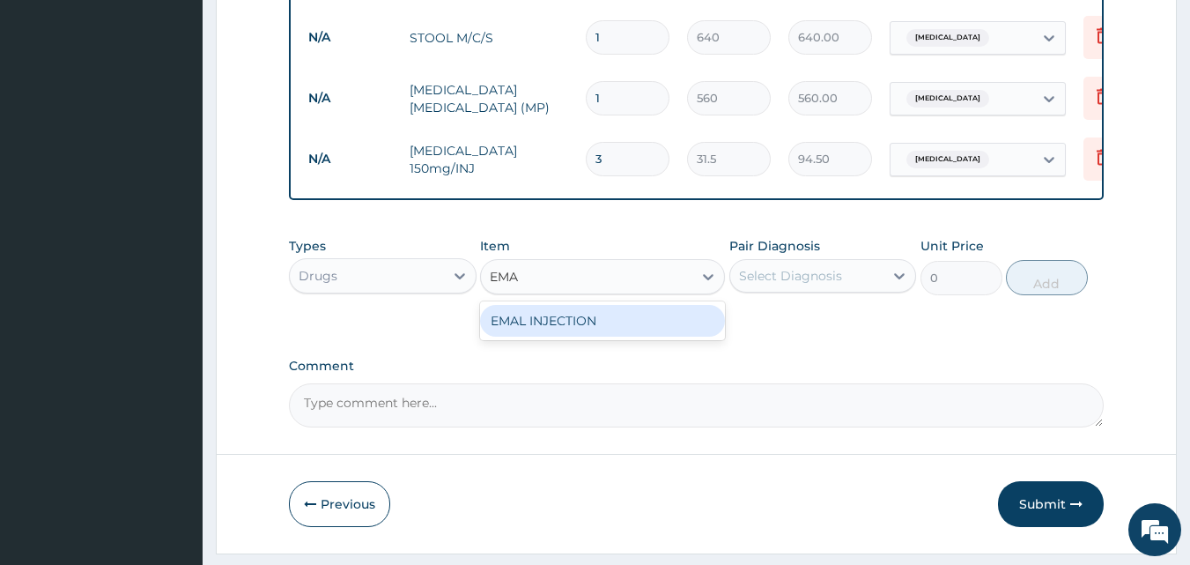
type input "EMAL"
click at [555, 337] on div "EMAL INJECTION" at bounding box center [602, 321] width 245 height 32
type input "708.75"
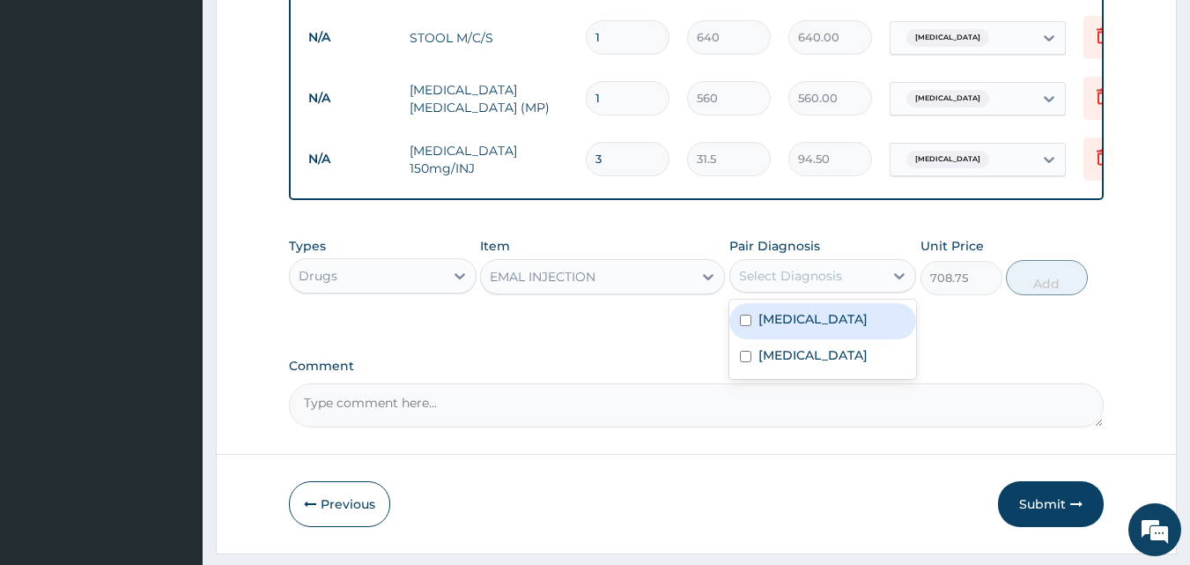
click at [769, 285] on div "Select Diagnosis" at bounding box center [790, 276] width 103 height 18
click at [775, 328] on label "[MEDICAL_DATA]" at bounding box center [813, 319] width 109 height 18
checkbox input "true"
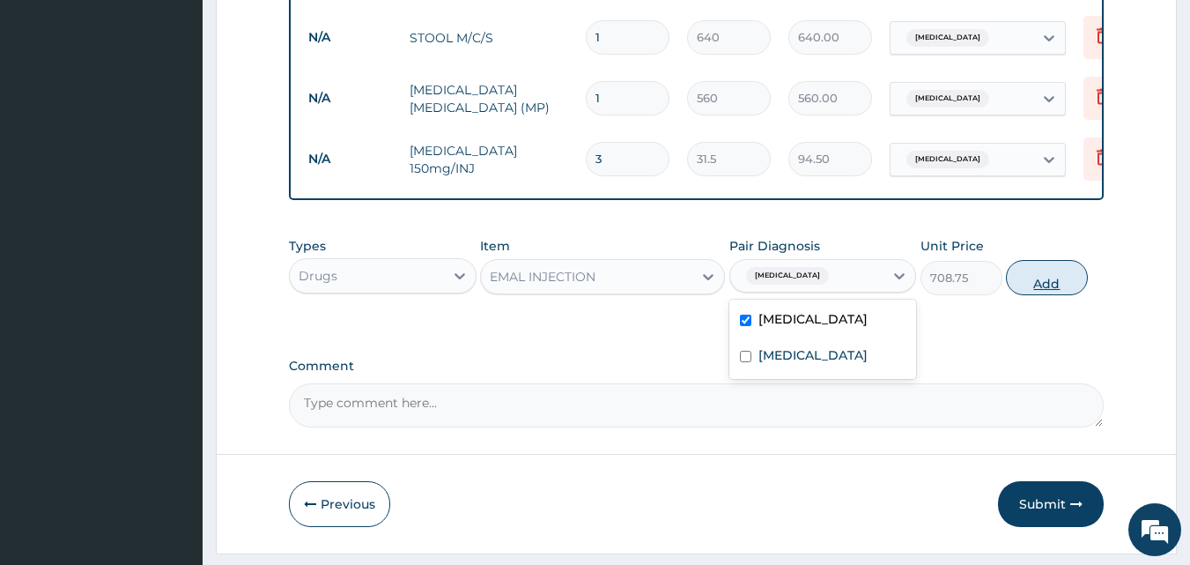
click at [1030, 295] on button "Add" at bounding box center [1047, 277] width 82 height 35
type input "0"
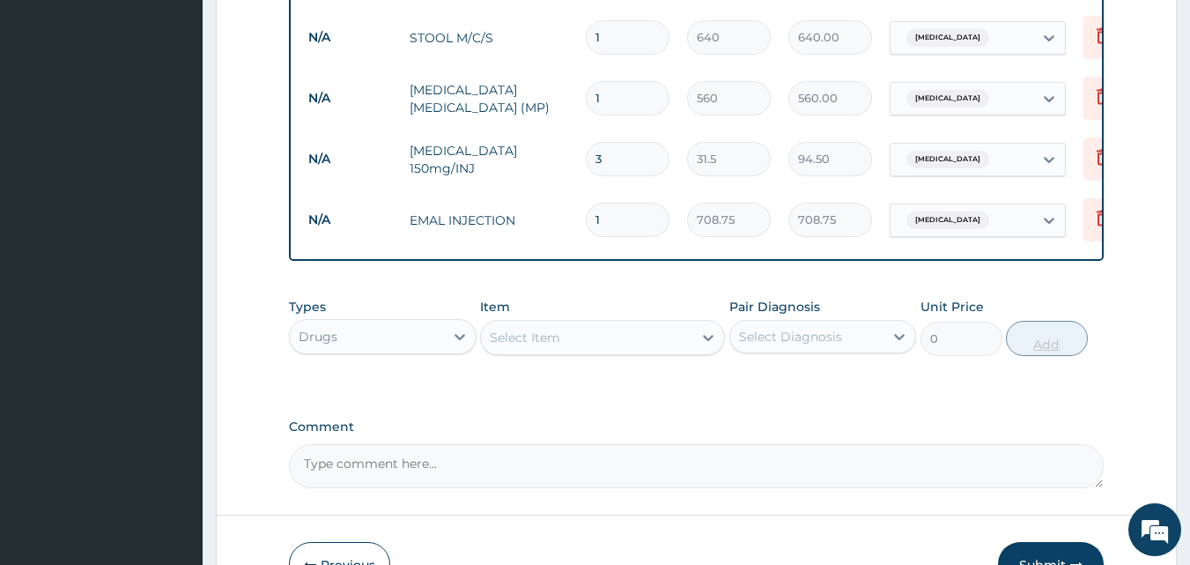
type input "0.00"
type input "3"
type input "2126.25"
type input "3"
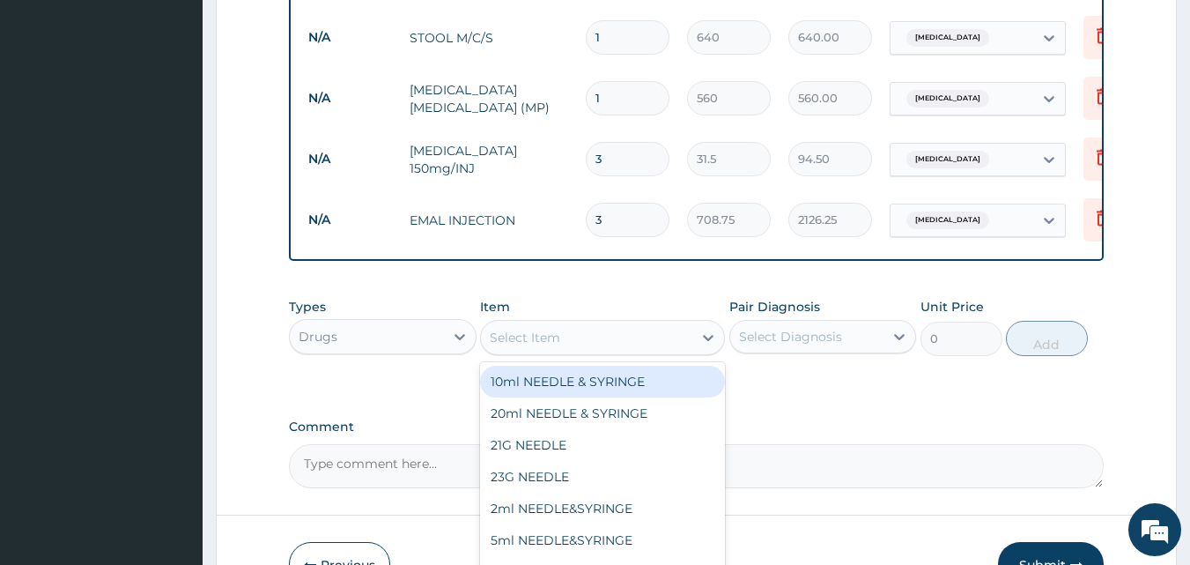
click at [593, 346] on div "Select Item" at bounding box center [586, 337] width 211 height 28
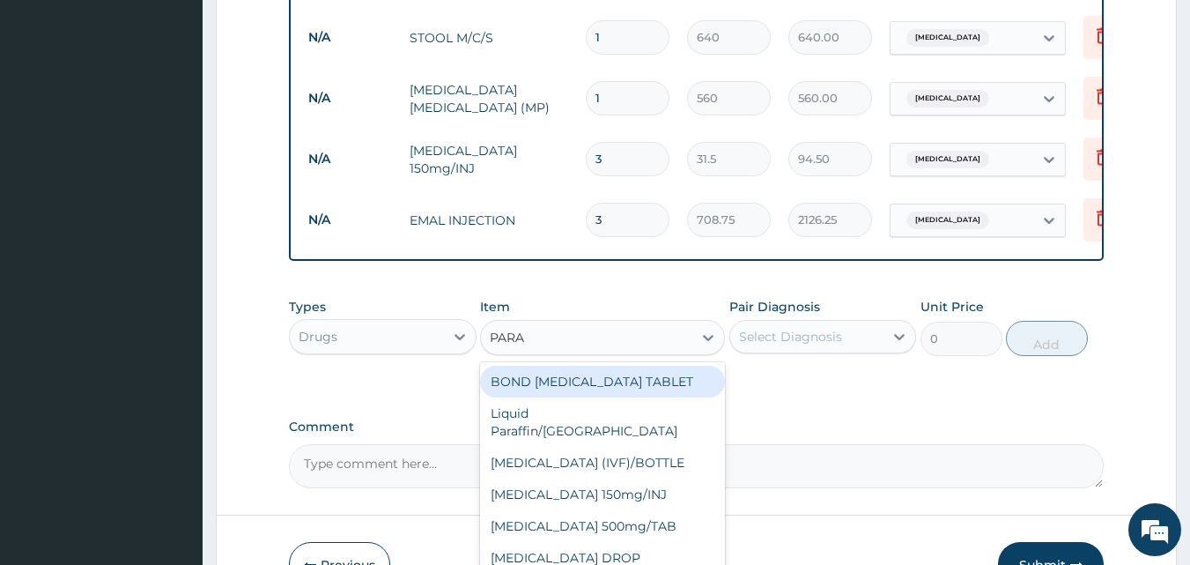
type input "PARAC"
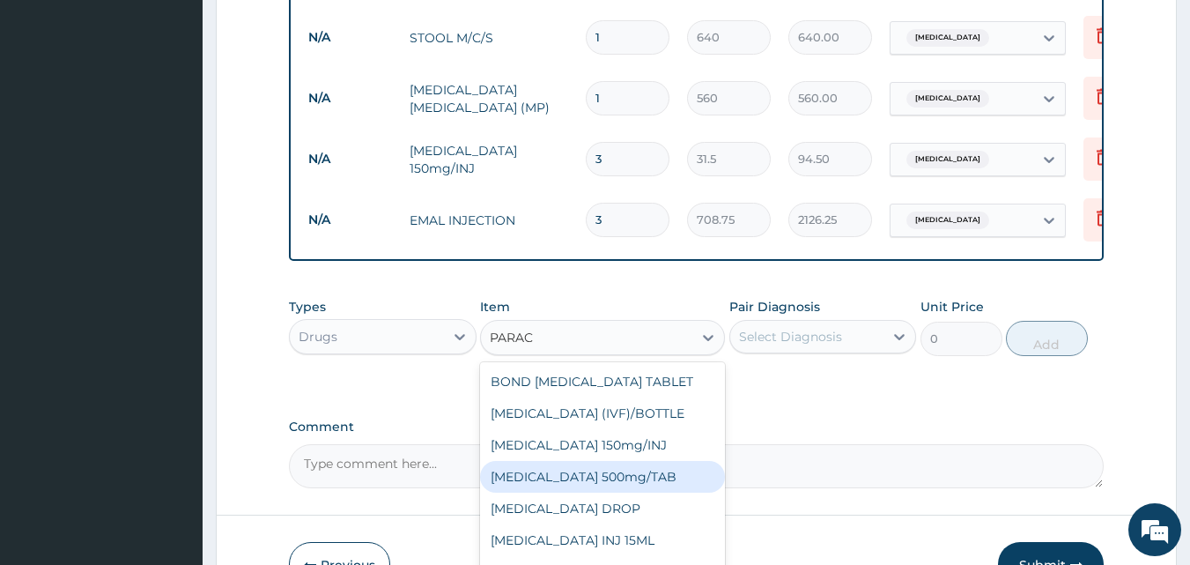
click at [596, 492] on div "[MEDICAL_DATA] 500mg/TAB" at bounding box center [602, 477] width 245 height 32
type input "5.25"
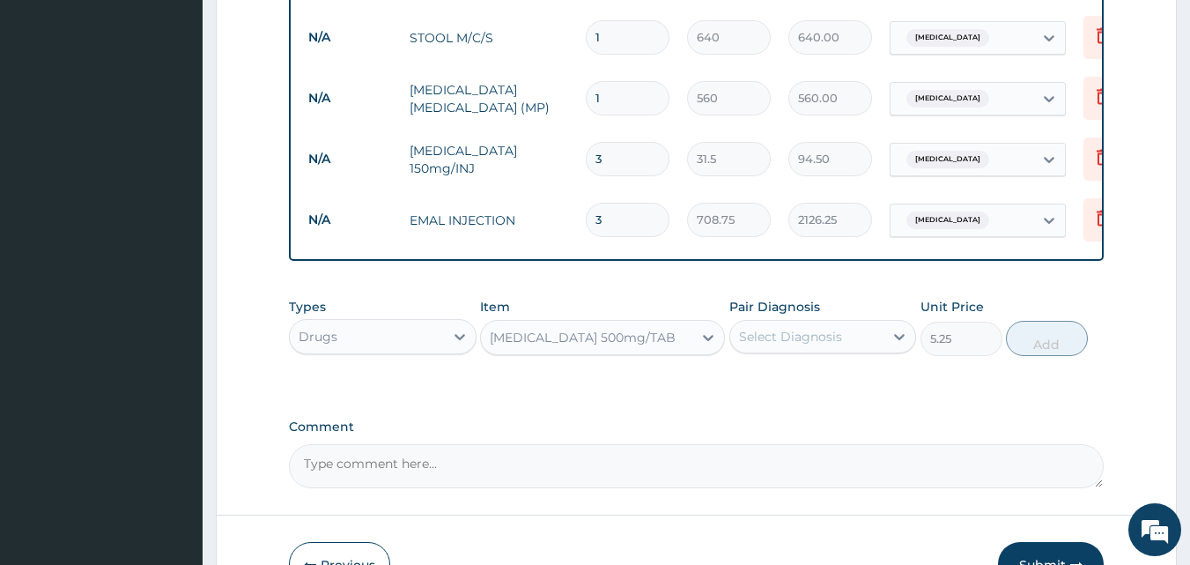
click at [797, 345] on div "Select Diagnosis" at bounding box center [790, 337] width 103 height 18
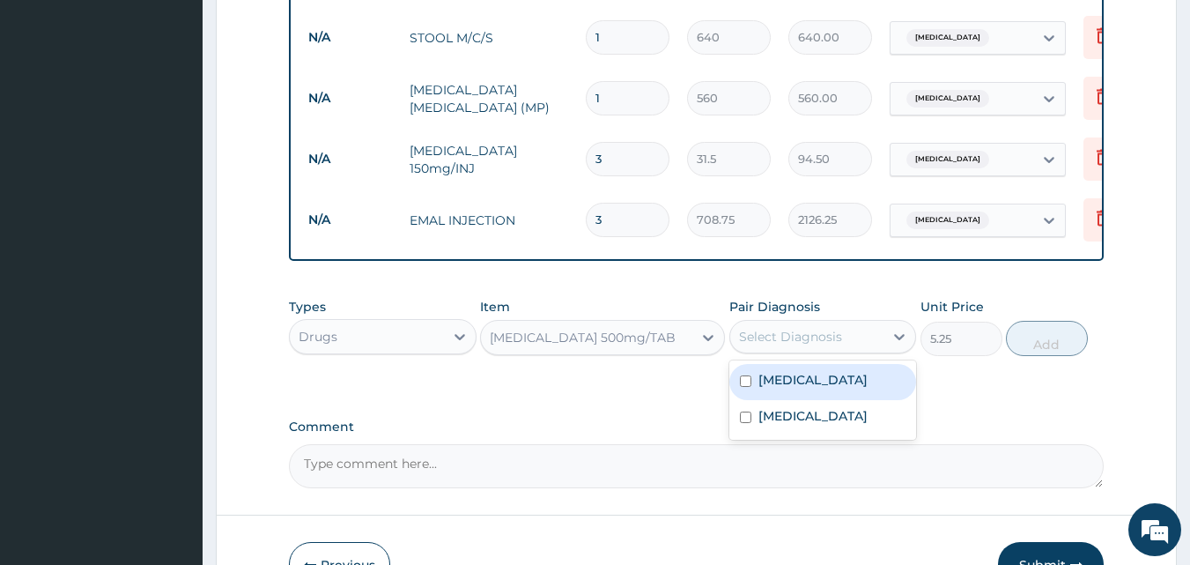
click at [772, 389] on label "[MEDICAL_DATA]" at bounding box center [813, 380] width 109 height 18
checkbox input "true"
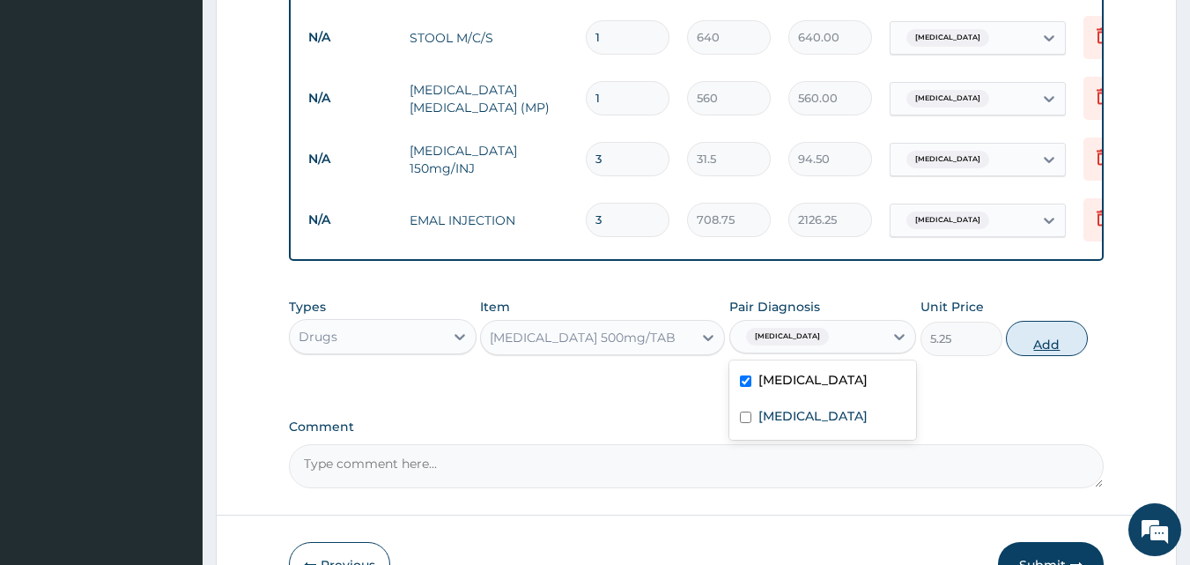
click at [1045, 353] on button "Add" at bounding box center [1047, 338] width 82 height 35
type input "0"
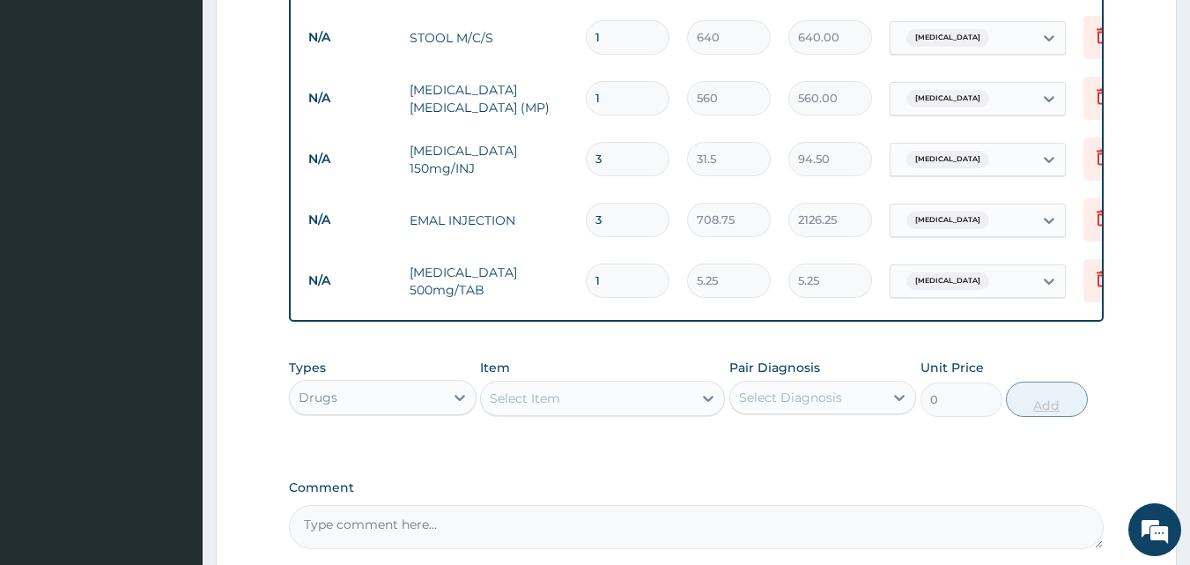
type input "18"
type input "94.50"
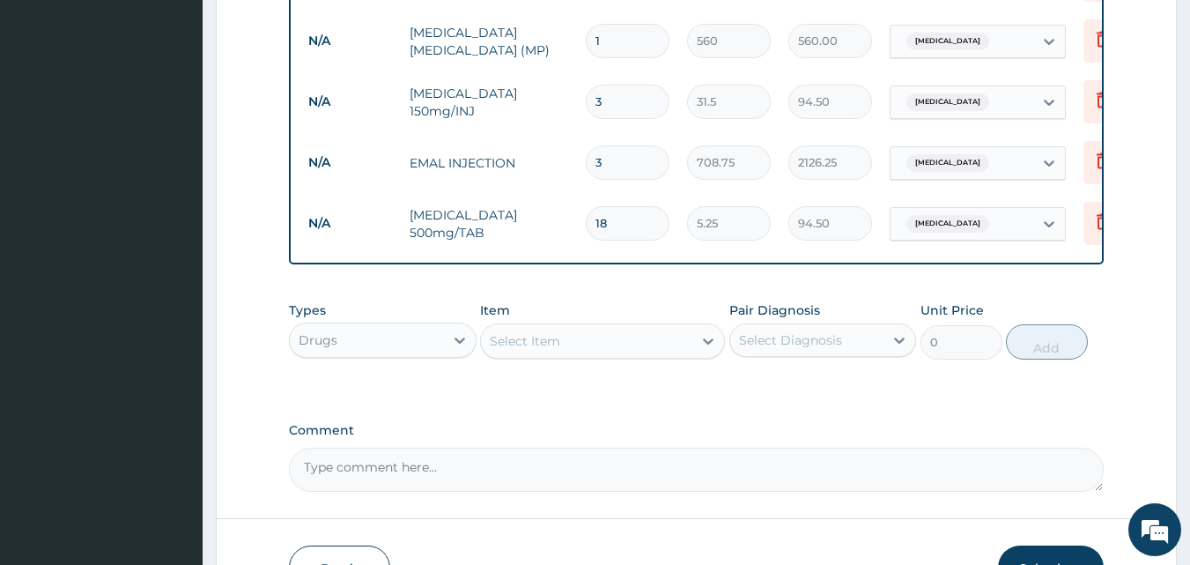
scroll to position [940, 0]
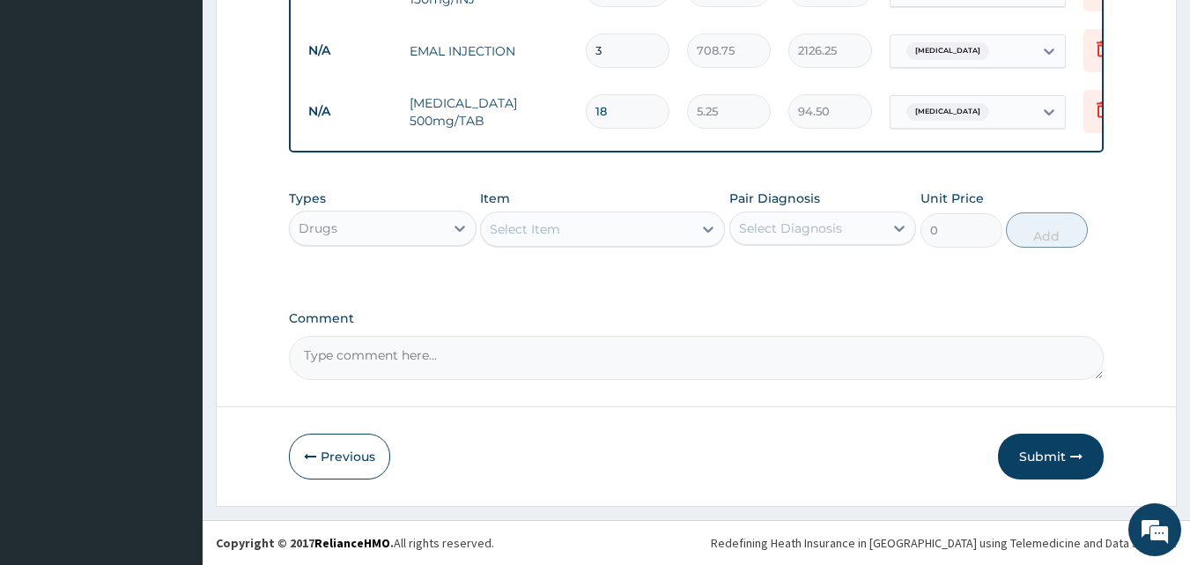
type input "18"
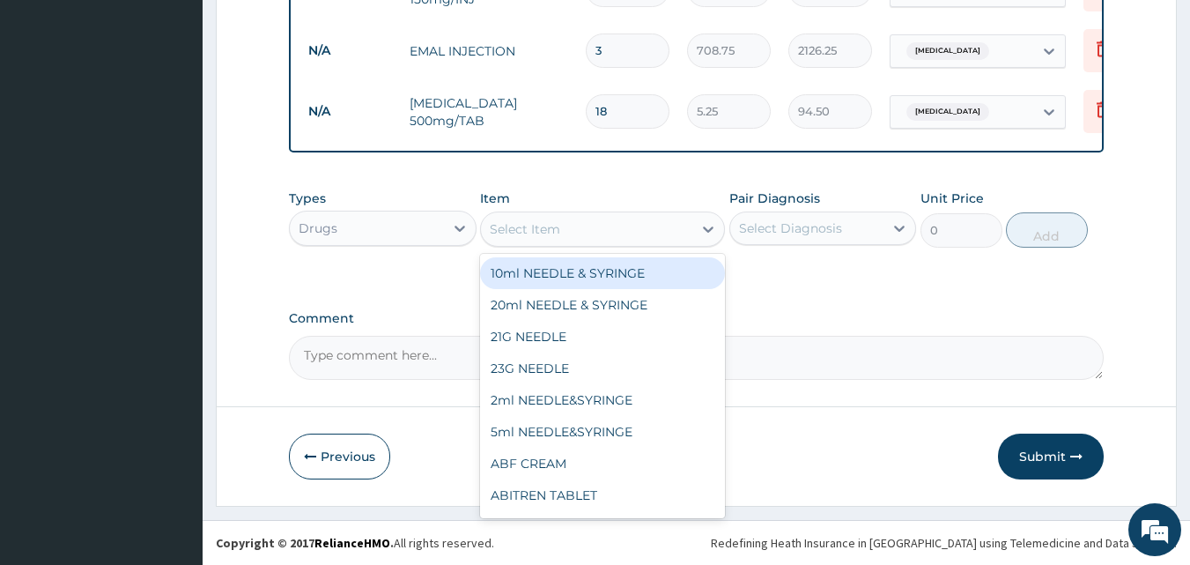
click at [617, 237] on div "Select Item" at bounding box center [586, 229] width 211 height 28
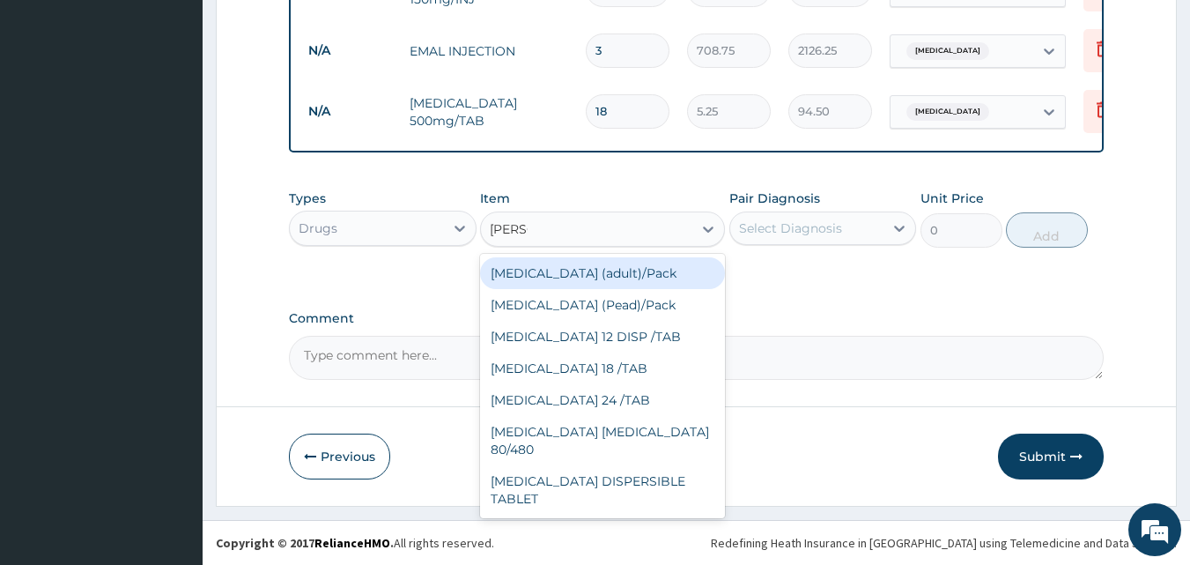
type input "COART"
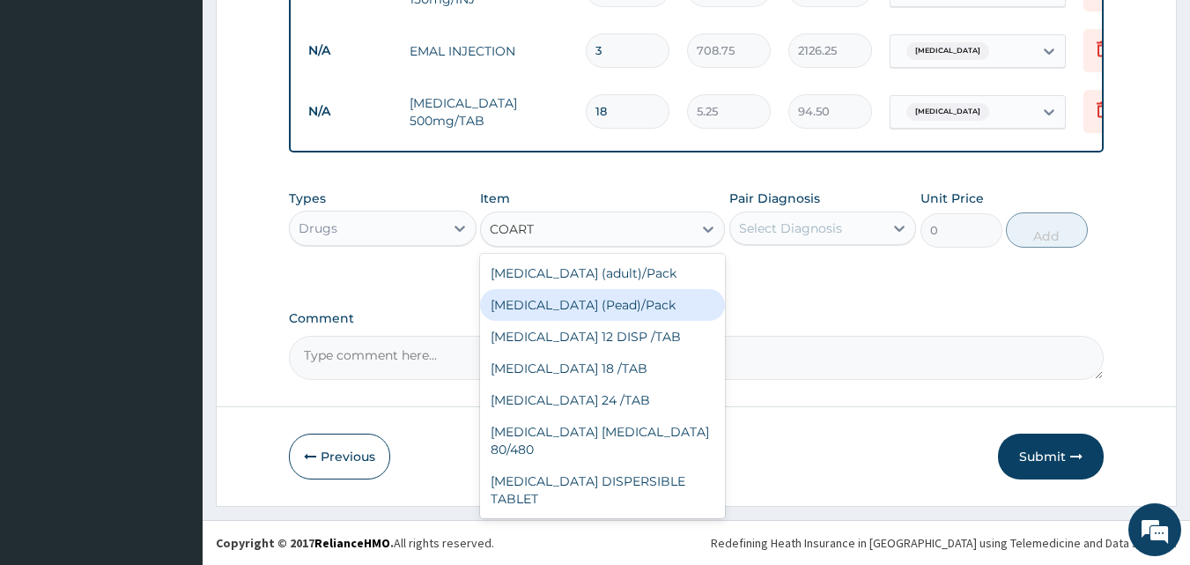
click at [611, 310] on div "[MEDICAL_DATA] (Pead)/Pack" at bounding box center [602, 305] width 245 height 32
type input "498.75"
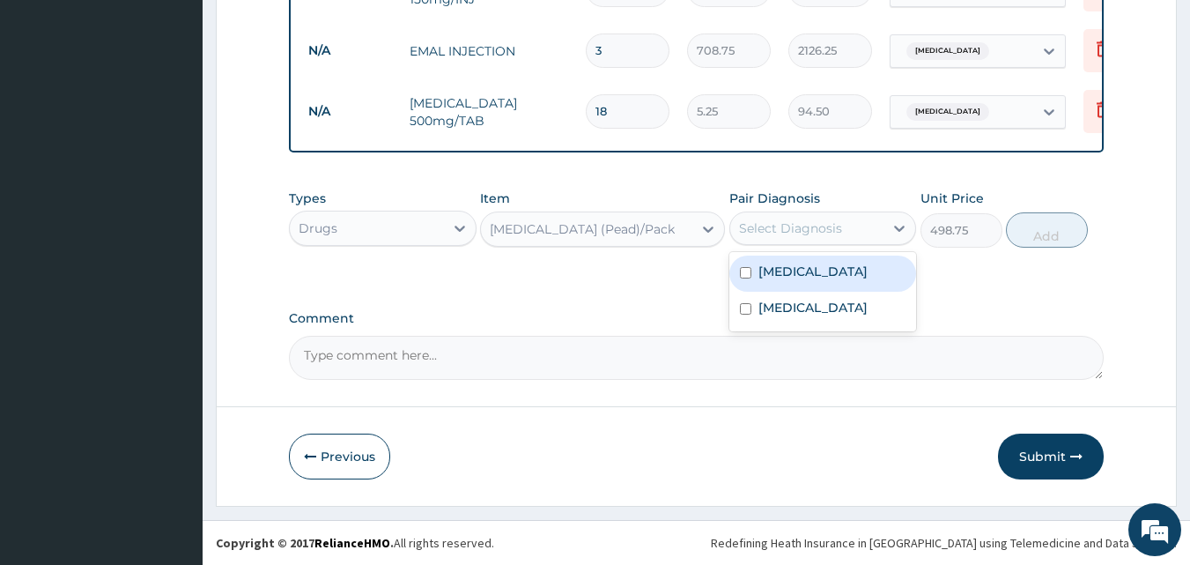
click at [807, 237] on div "Select Diagnosis" at bounding box center [790, 228] width 103 height 18
click at [792, 280] on label "[MEDICAL_DATA]" at bounding box center [813, 272] width 109 height 18
checkbox input "true"
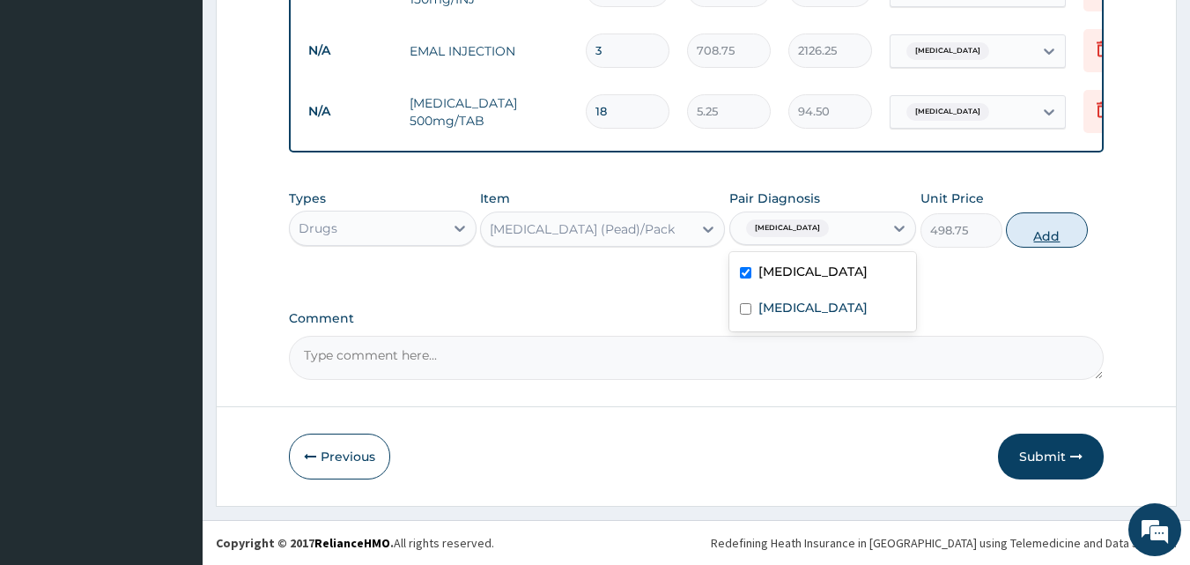
click at [1026, 241] on button "Add" at bounding box center [1047, 229] width 82 height 35
type input "0"
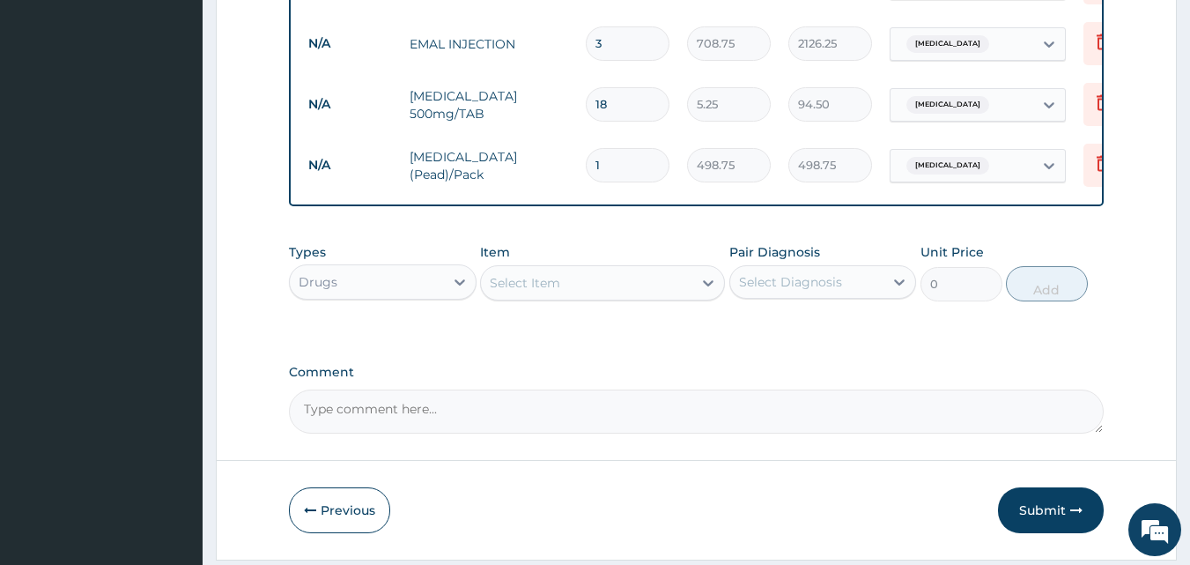
click at [590, 292] on div "Select Item" at bounding box center [586, 283] width 211 height 28
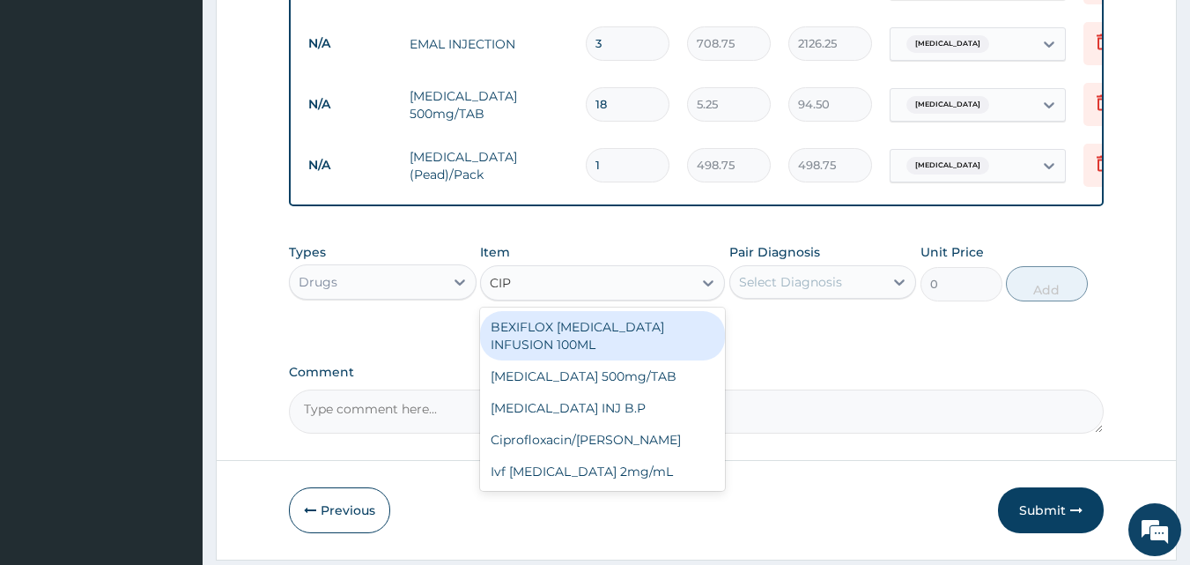
type input "CIPR"
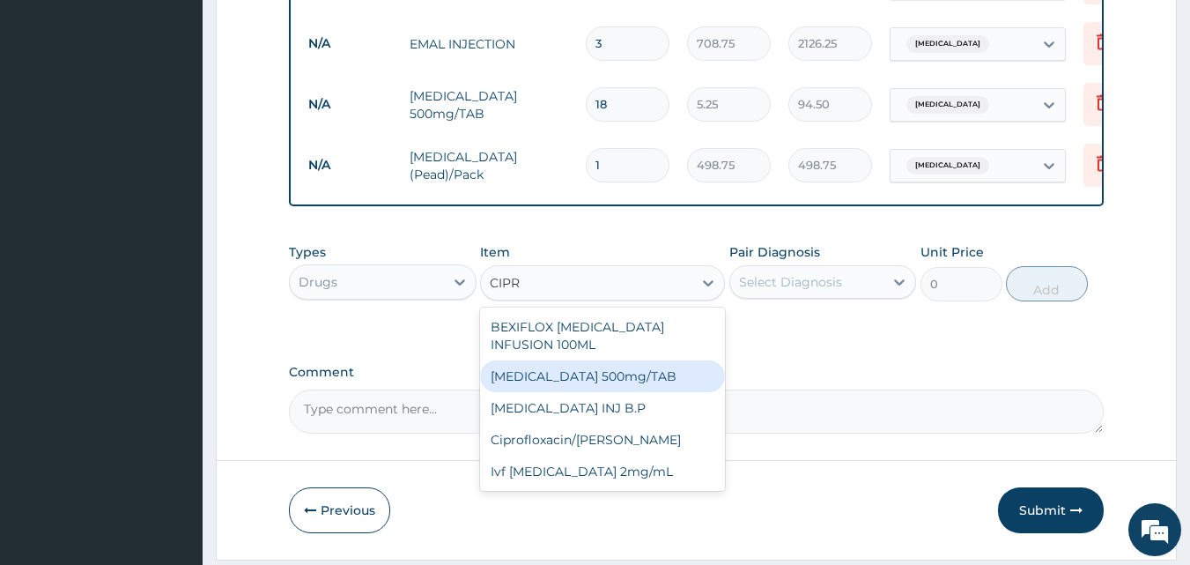
click at [589, 366] on div "[MEDICAL_DATA] 500mg/TAB" at bounding box center [602, 376] width 245 height 32
type input "26.77"
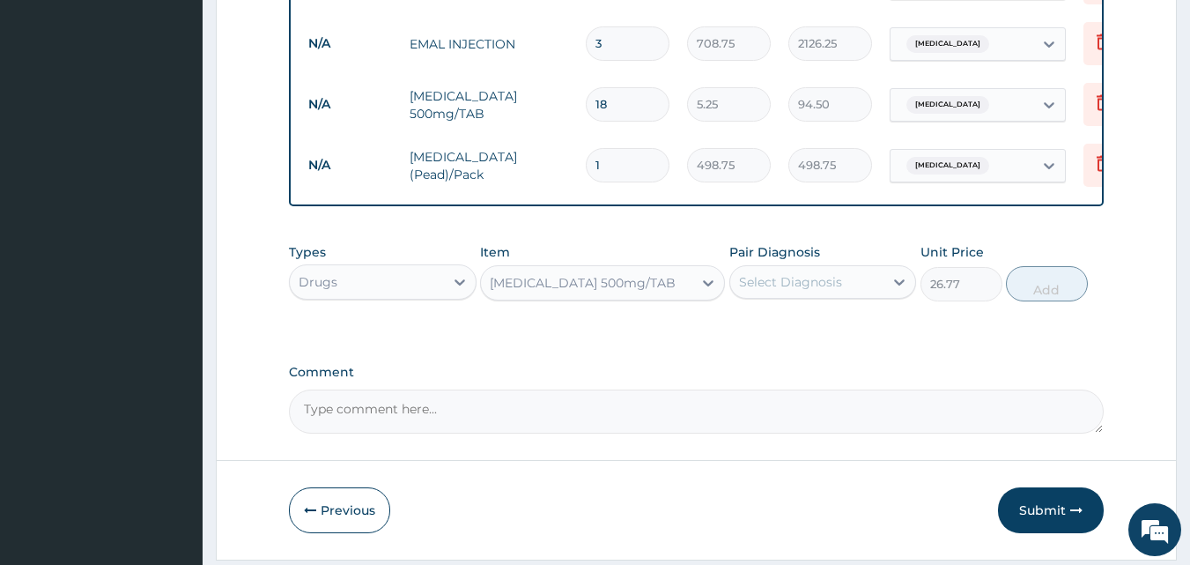
click at [782, 291] on div "Select Diagnosis" at bounding box center [790, 282] width 103 height 18
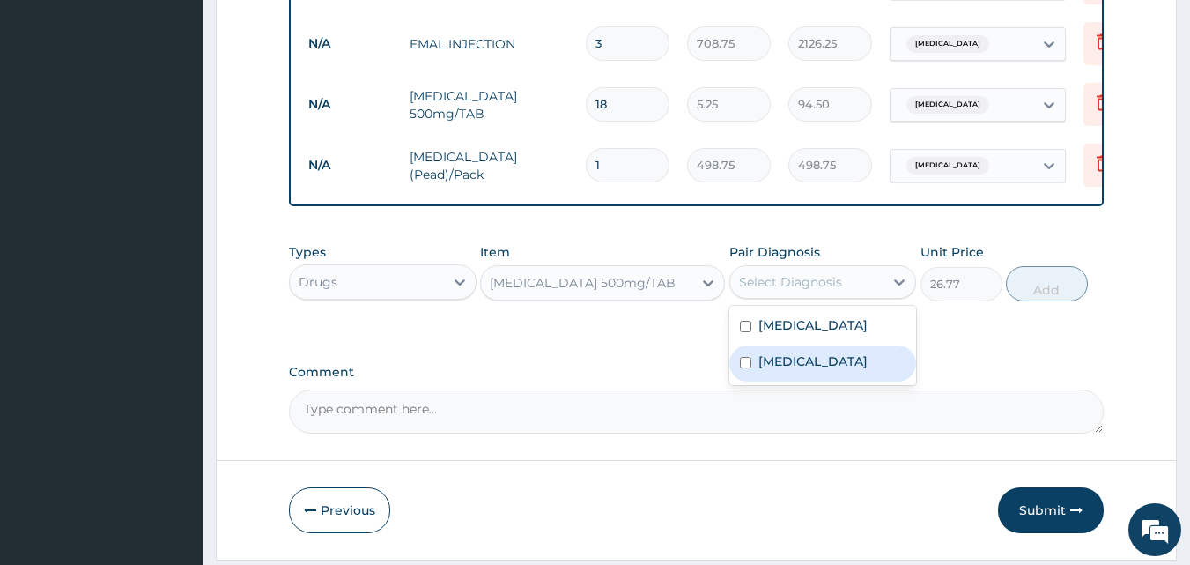
click at [772, 367] on label "[MEDICAL_DATA]" at bounding box center [813, 361] width 109 height 18
checkbox input "true"
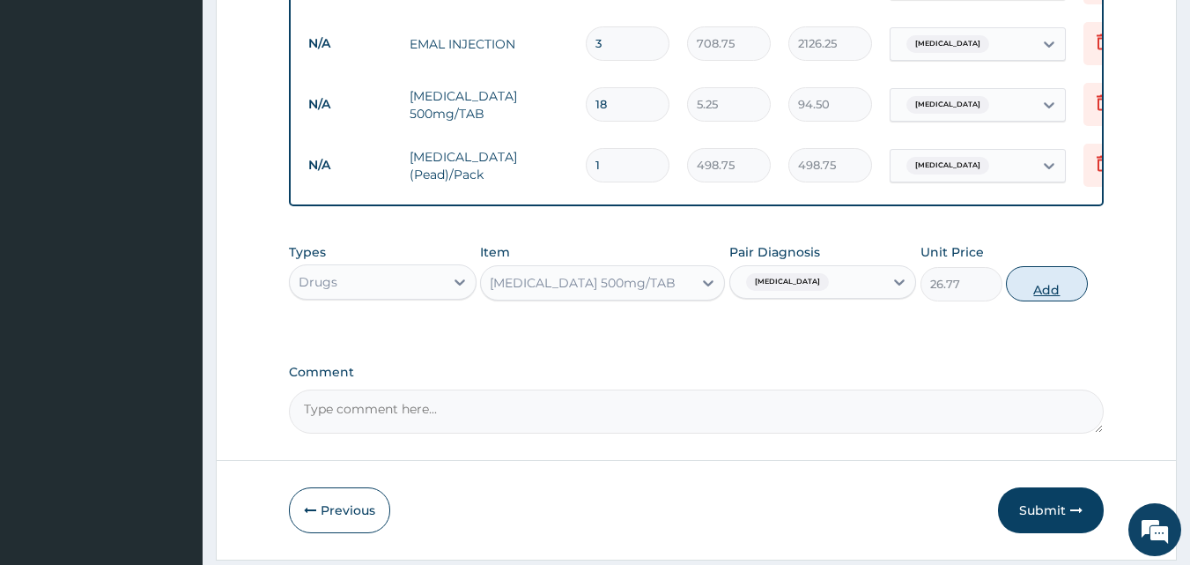
click at [1071, 300] on button "Add" at bounding box center [1047, 283] width 82 height 35
type input "0"
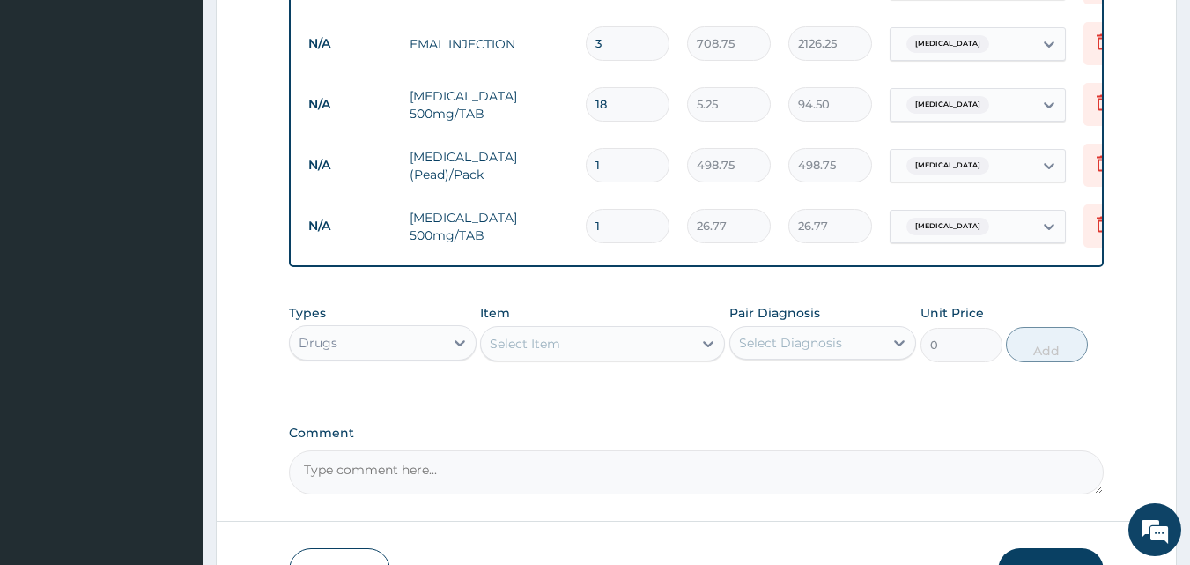
type input "10"
type input "267.70"
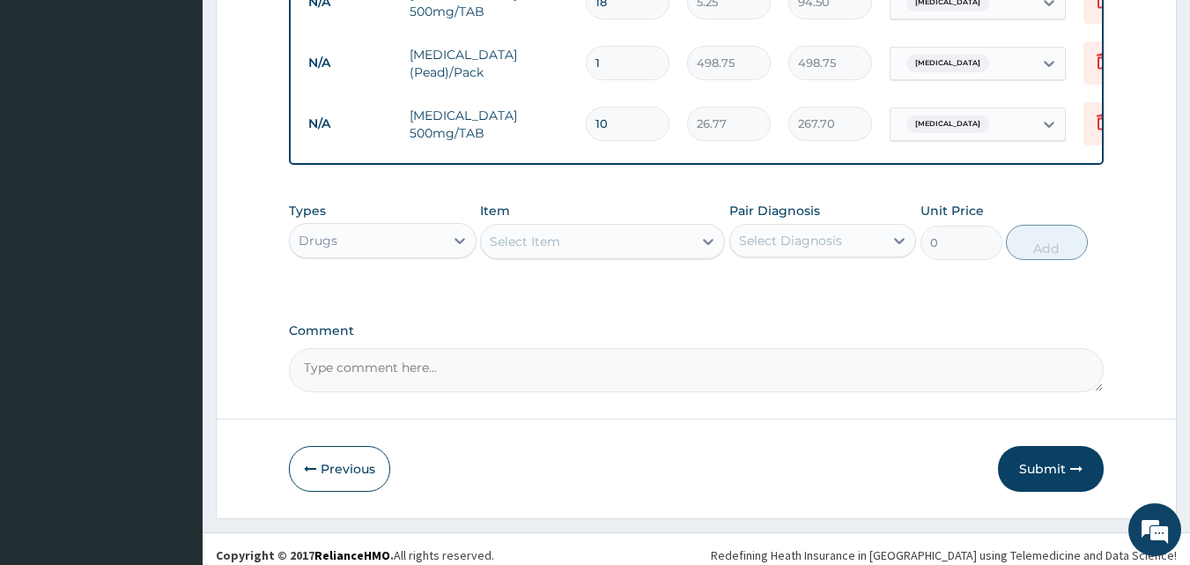
scroll to position [1068, 0]
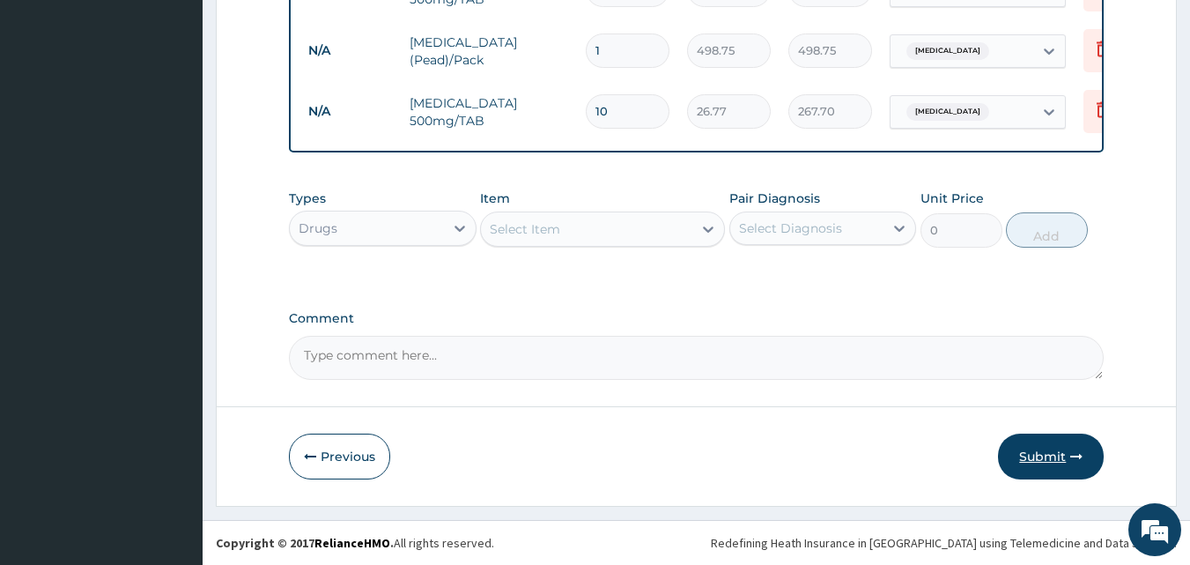
type input "10"
click at [1045, 460] on button "Submit" at bounding box center [1051, 456] width 106 height 46
